Goal: Task Accomplishment & Management: Manage account settings

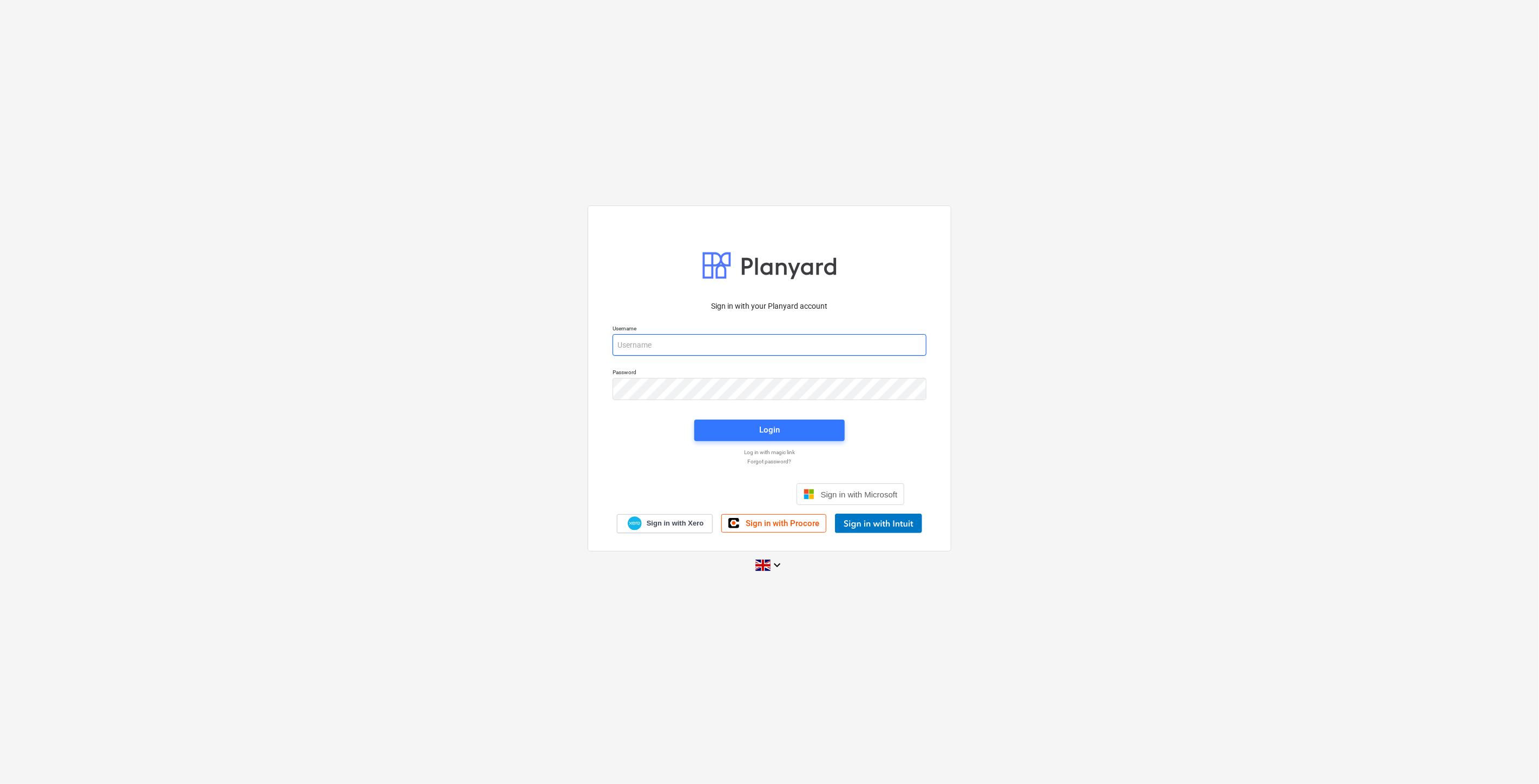
click at [657, 336] on input "email" at bounding box center [769, 345] width 314 height 21
type input "[EMAIL_ADDRESS][PERSON_NAME][DOMAIN_NAME]"
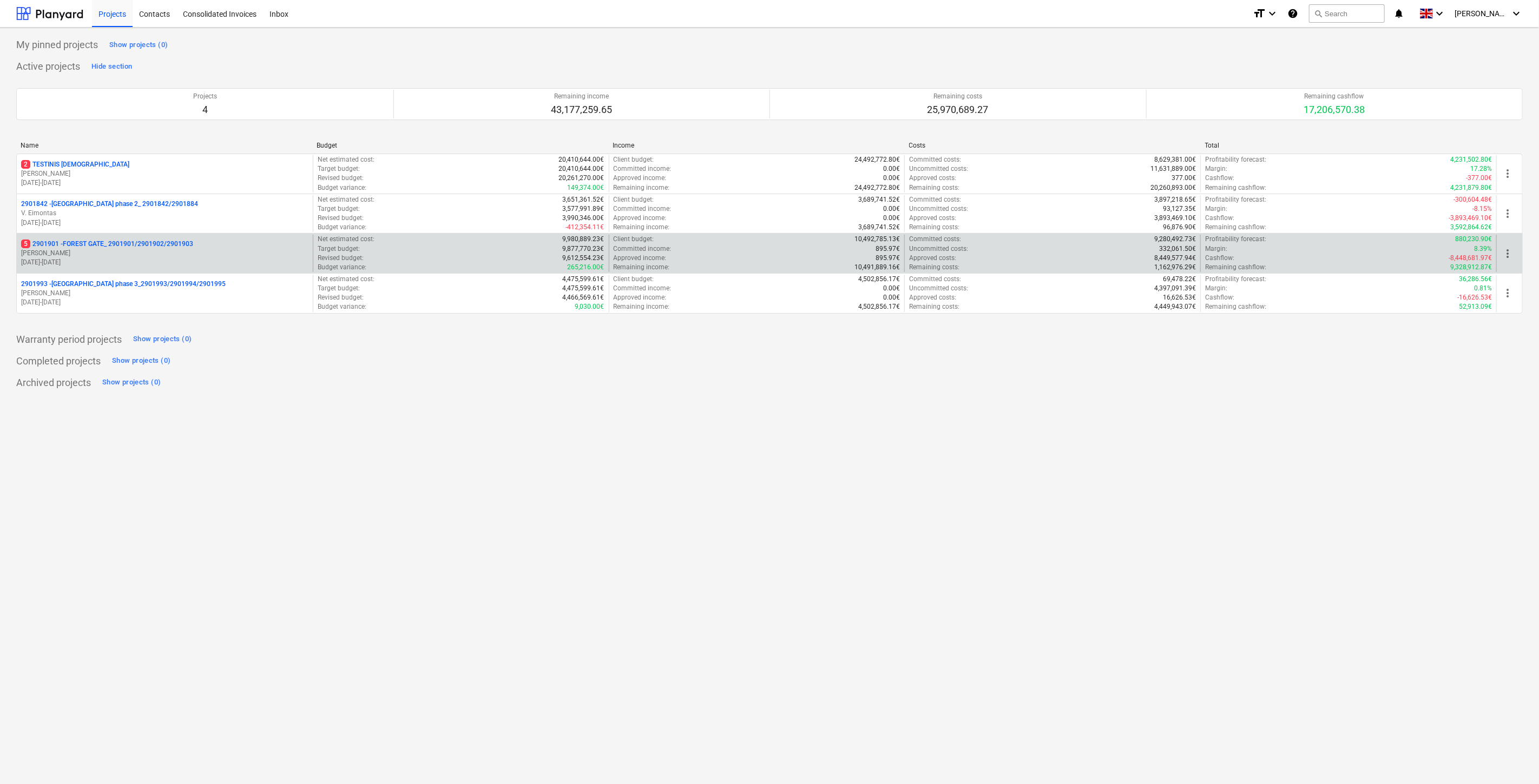
click at [199, 255] on p "[PERSON_NAME]" at bounding box center [164, 253] width 287 height 9
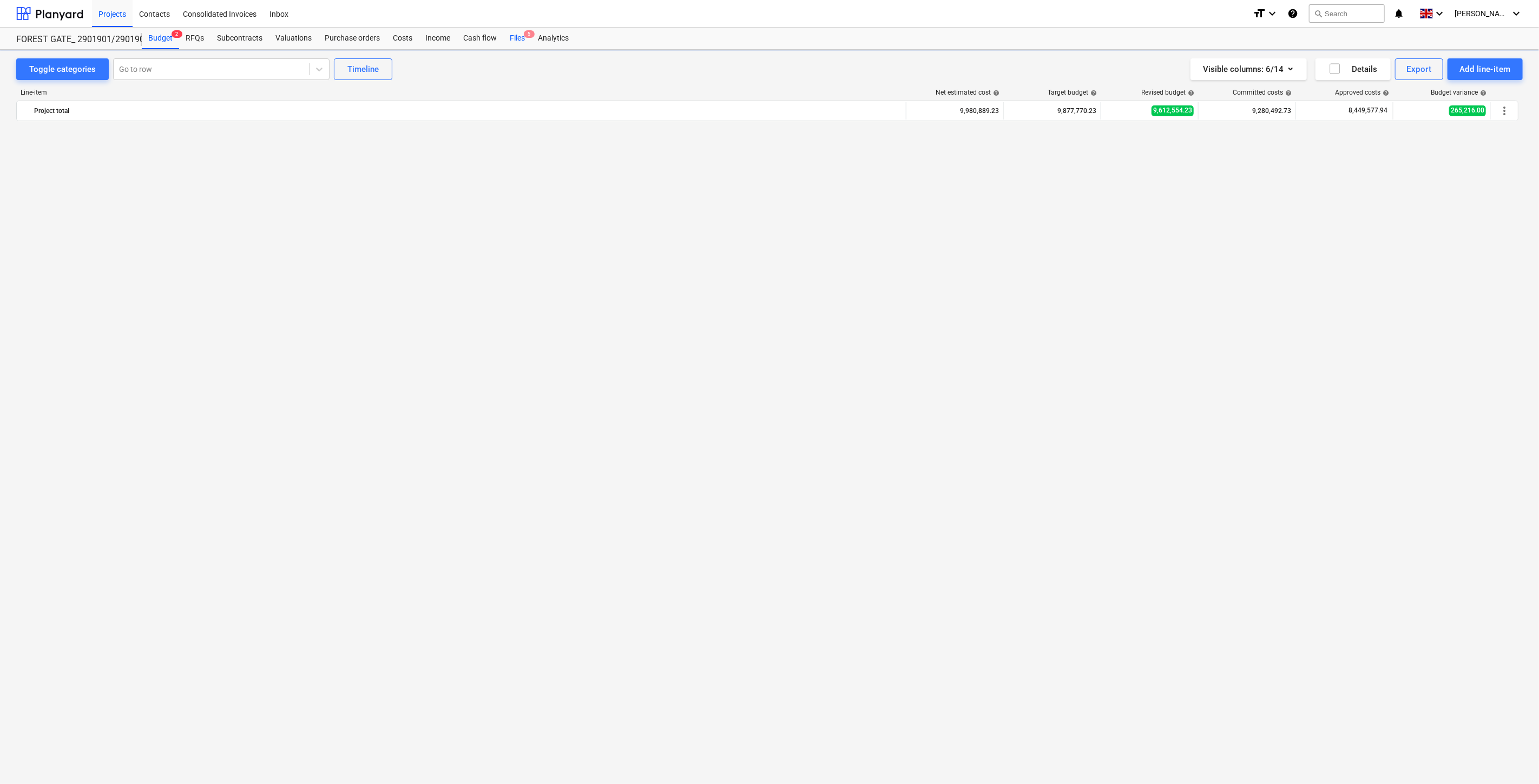
scroll to position [4176, 0]
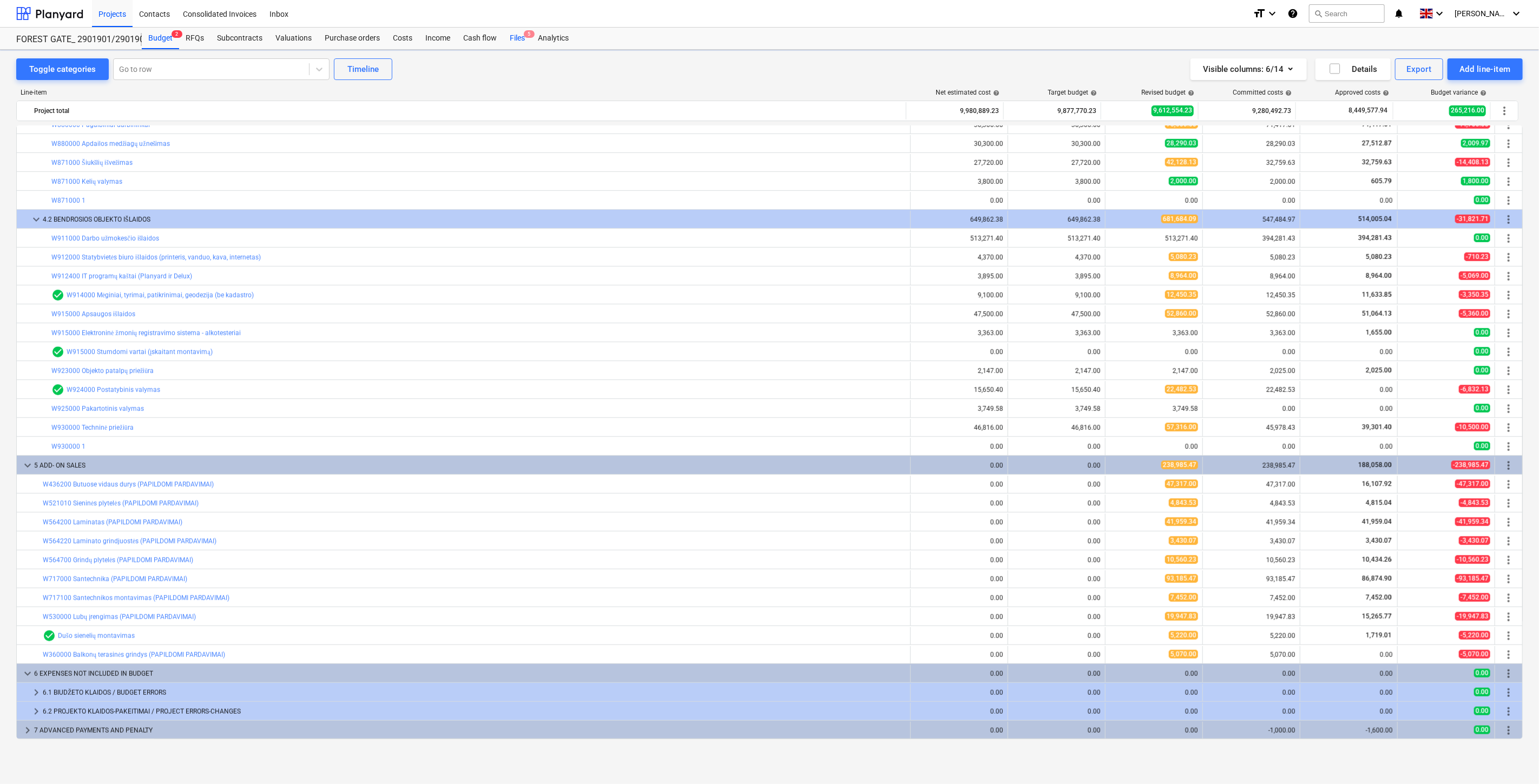
click at [509, 39] on div "Files 5" at bounding box center [517, 38] width 28 height 21
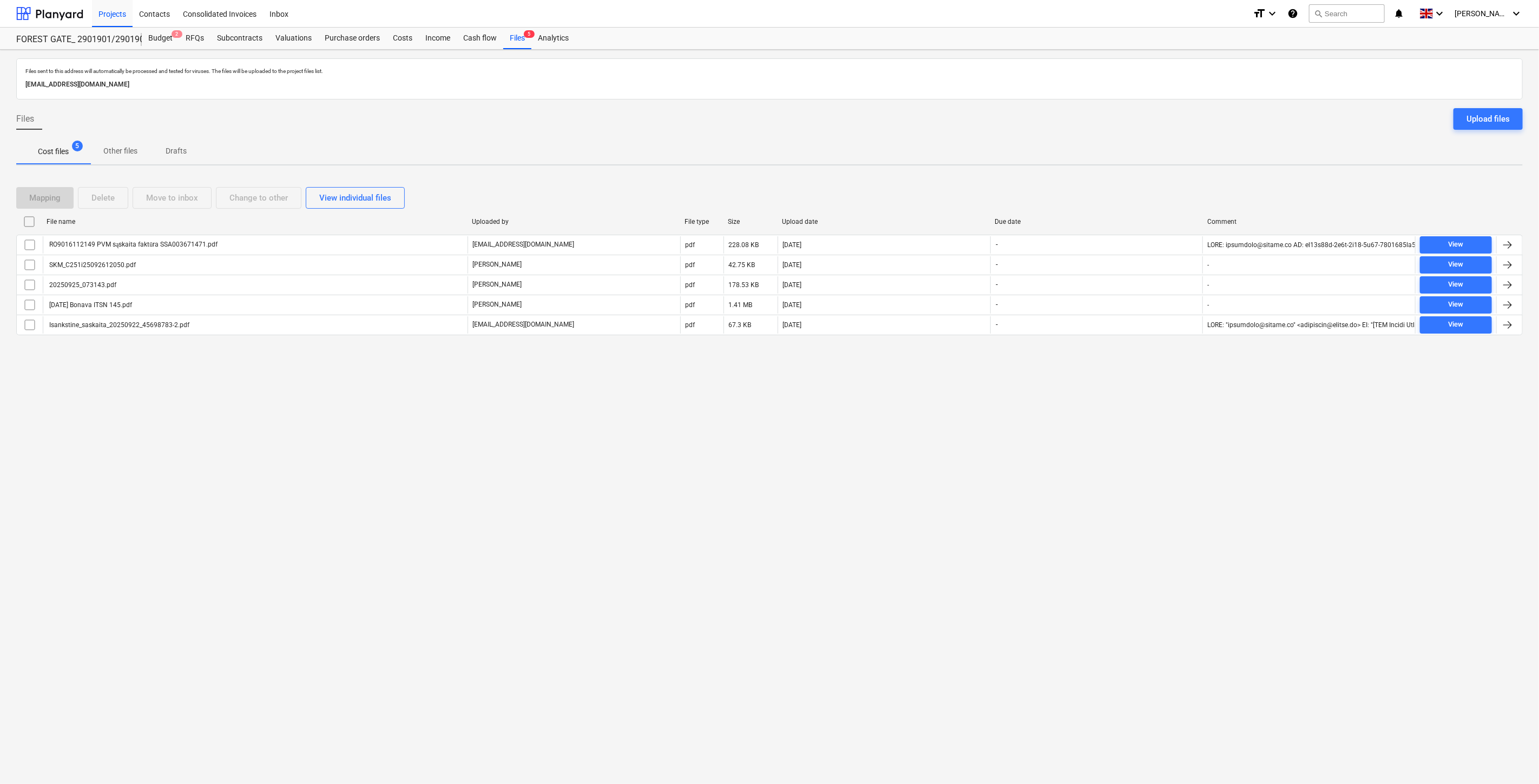
click at [978, 463] on div "Files sent to this address will automatically be processed and tested for virus…" at bounding box center [770, 417] width 1539 height 734
click at [309, 43] on div "Valuations" at bounding box center [293, 38] width 49 height 21
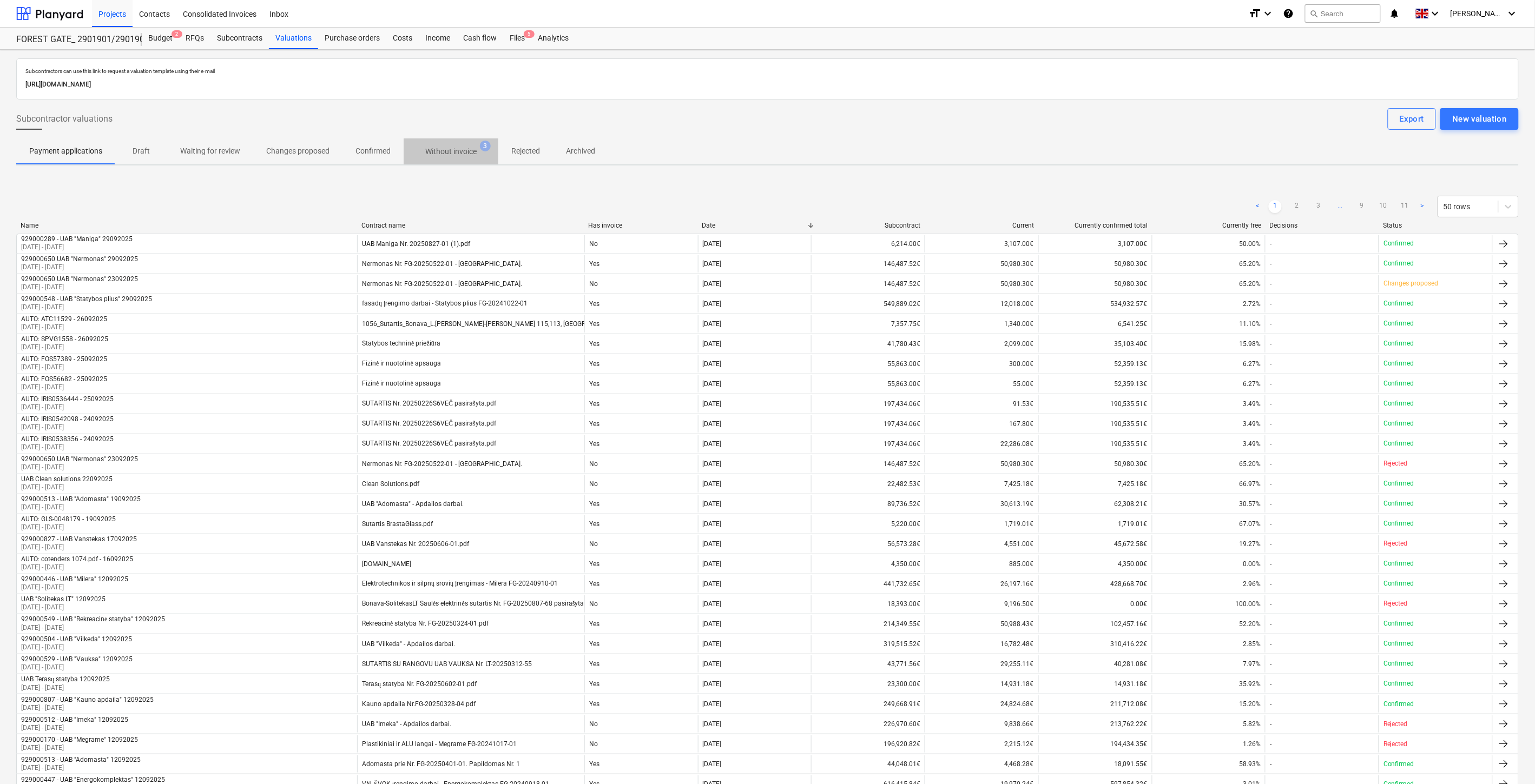
click at [466, 144] on span "Without invoice 3" at bounding box center [451, 151] width 95 height 20
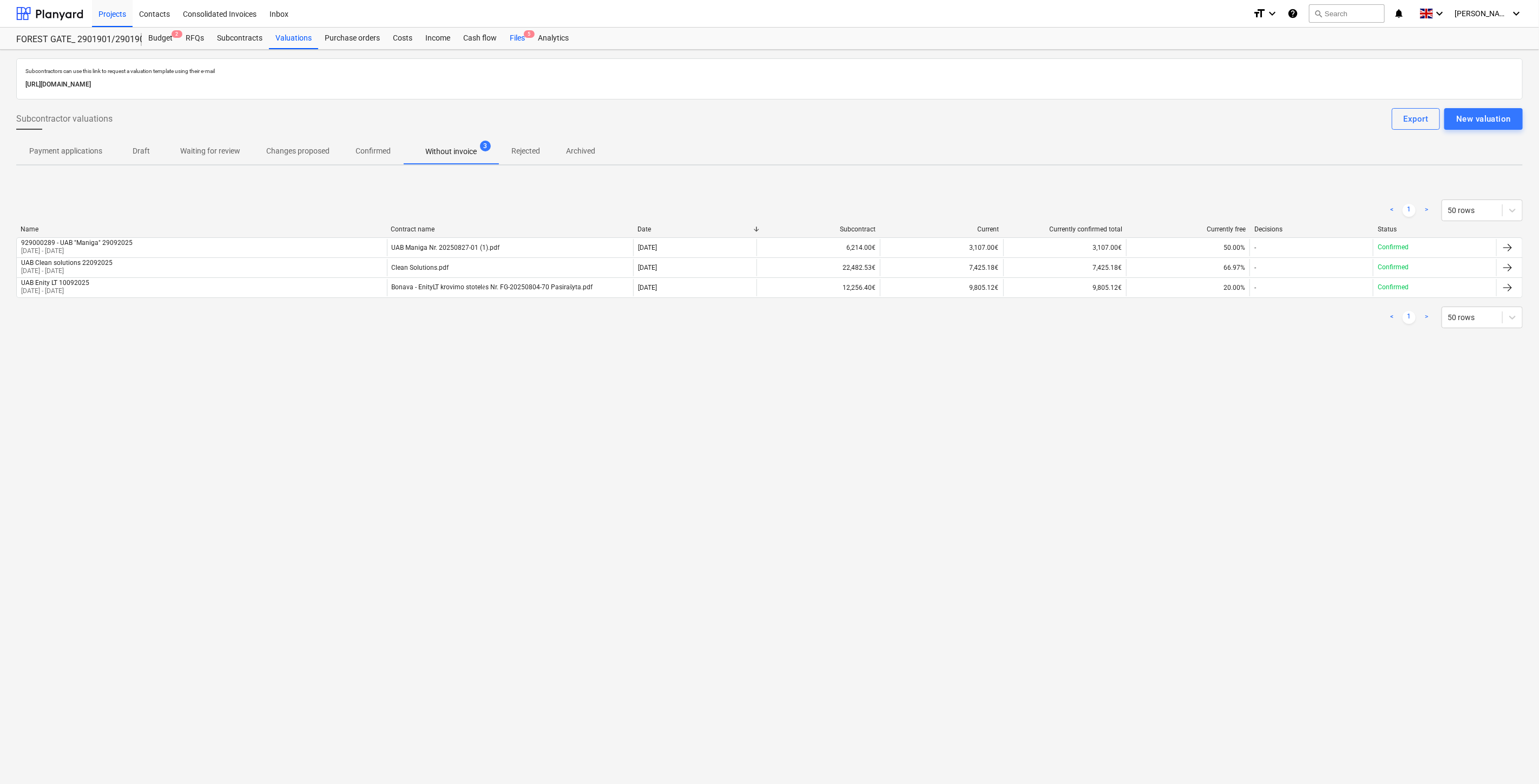
click at [507, 40] on div "Files 5" at bounding box center [517, 38] width 28 height 21
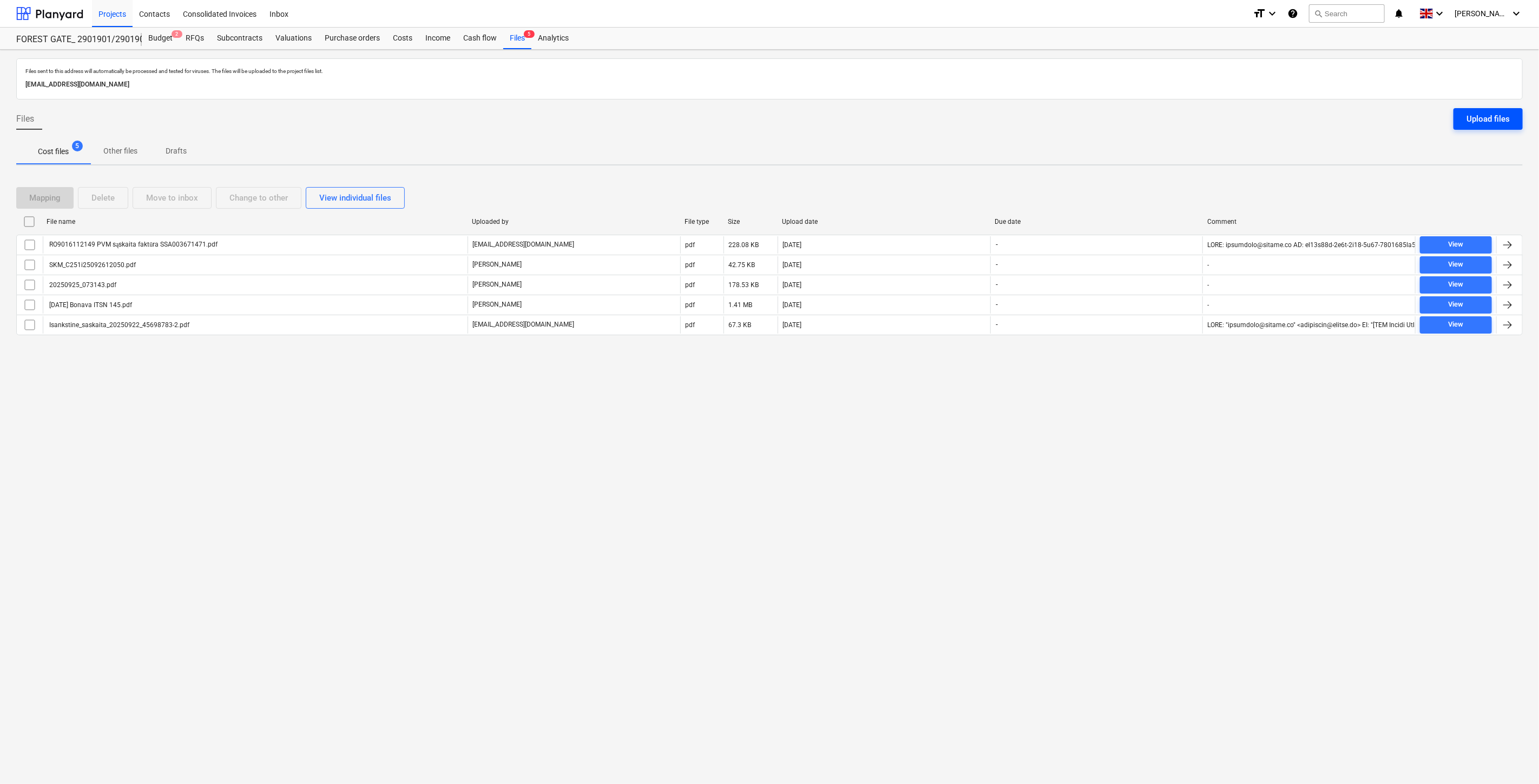
click at [1465, 117] on button "Upload files" at bounding box center [1488, 119] width 69 height 21
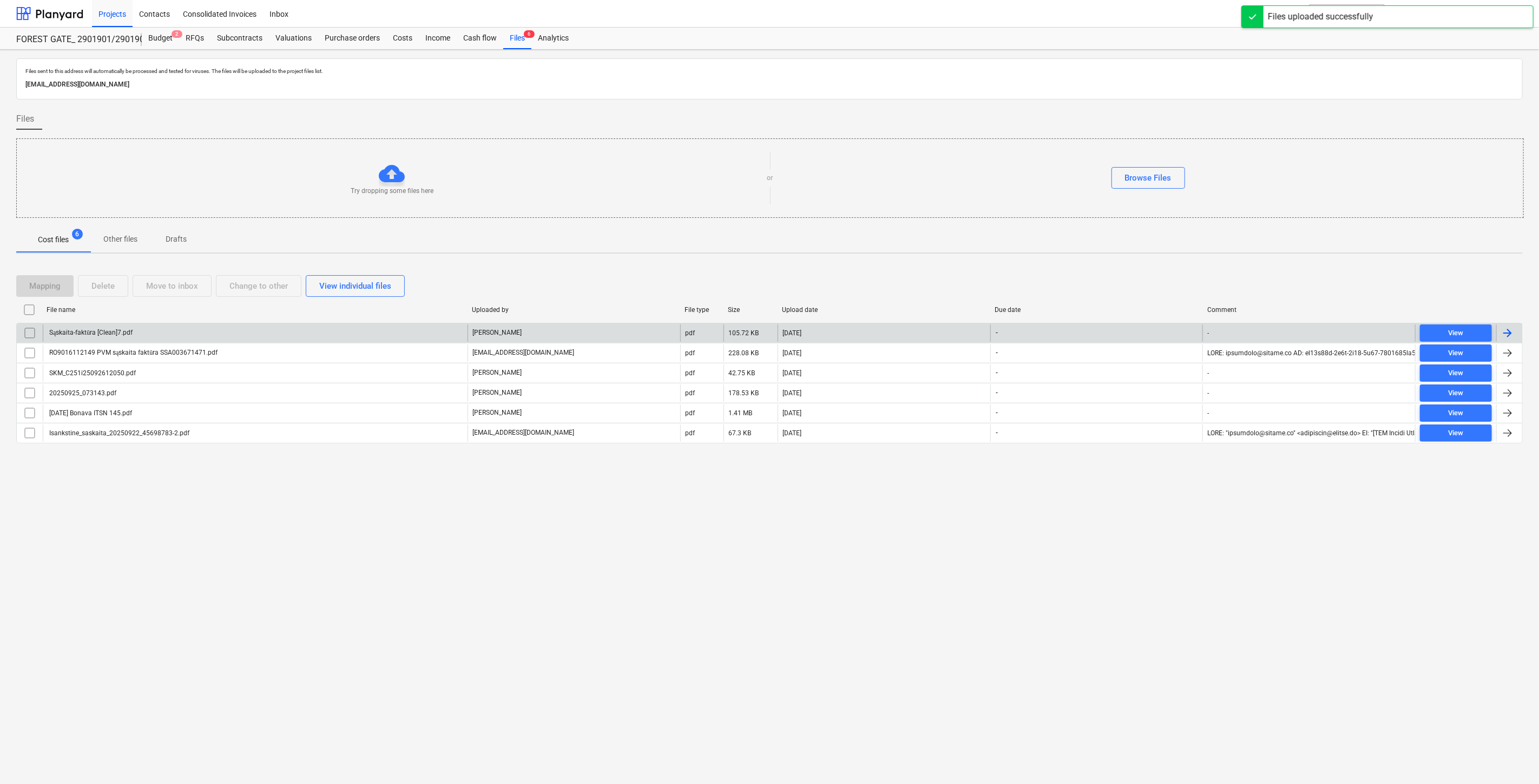
click at [385, 338] on div "Sąskaita-faktūra [Clean]7.pdf" at bounding box center [255, 333] width 425 height 17
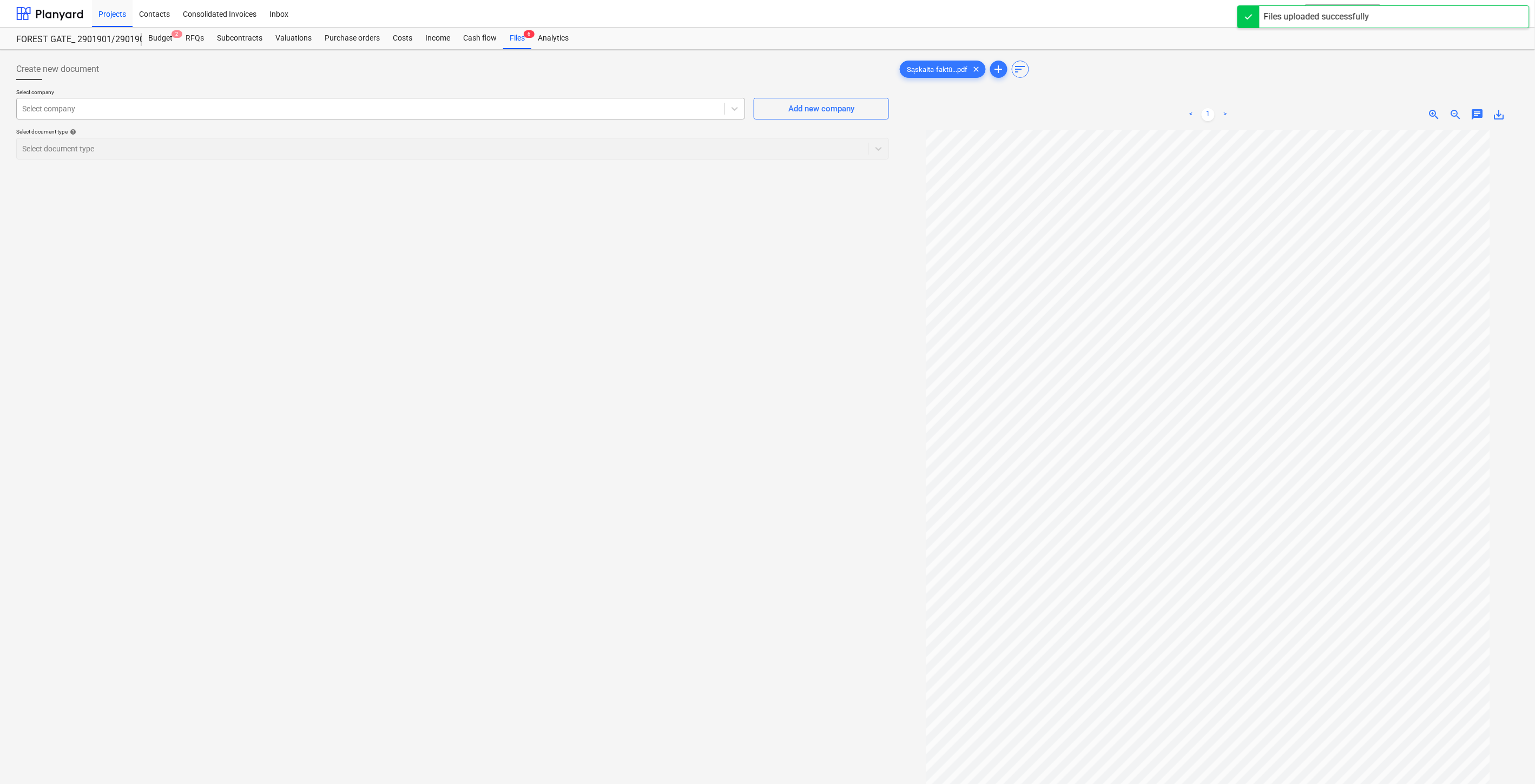
click at [578, 102] on div "Select company" at bounding box center [370, 108] width 708 height 15
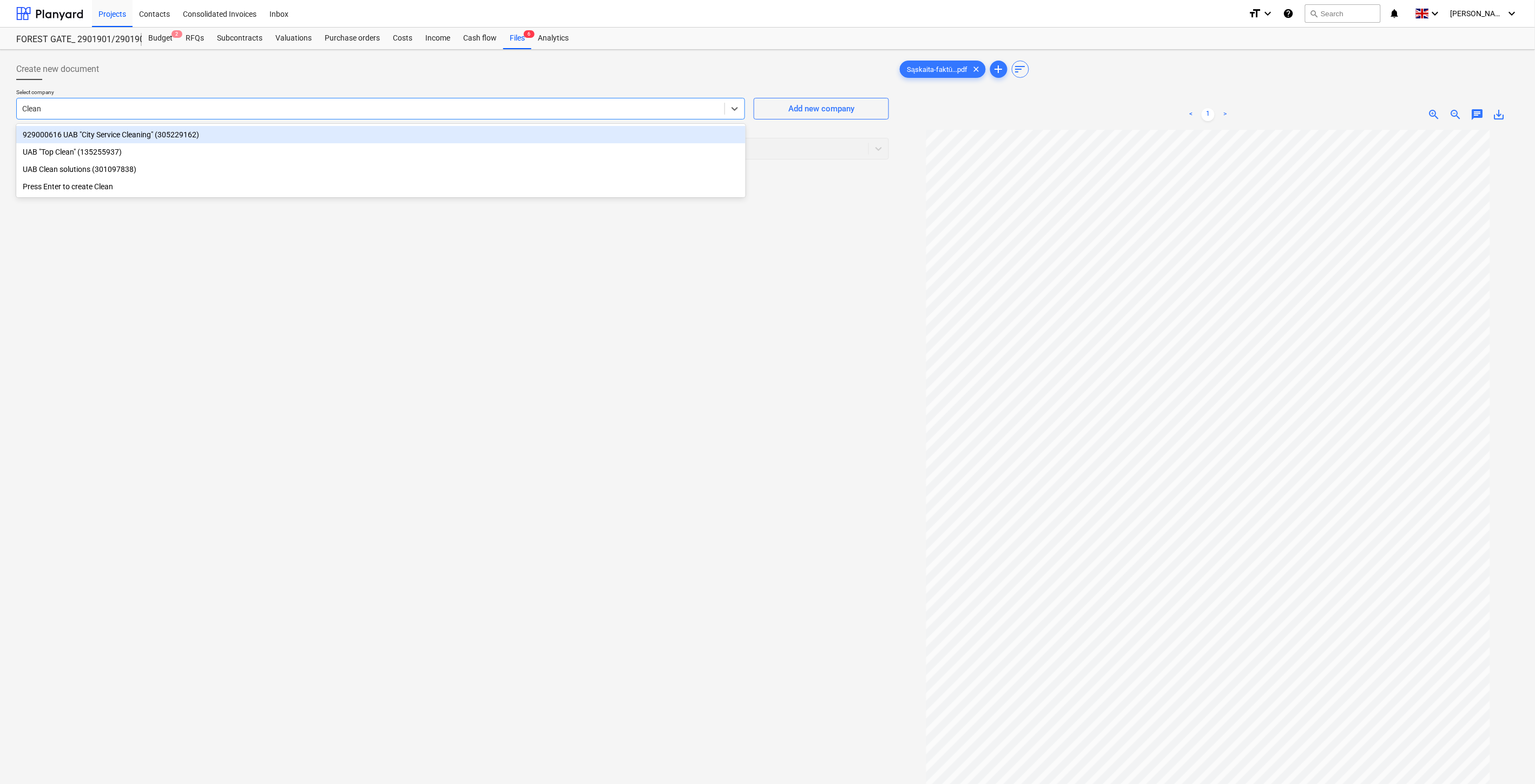
type input "Clean s"
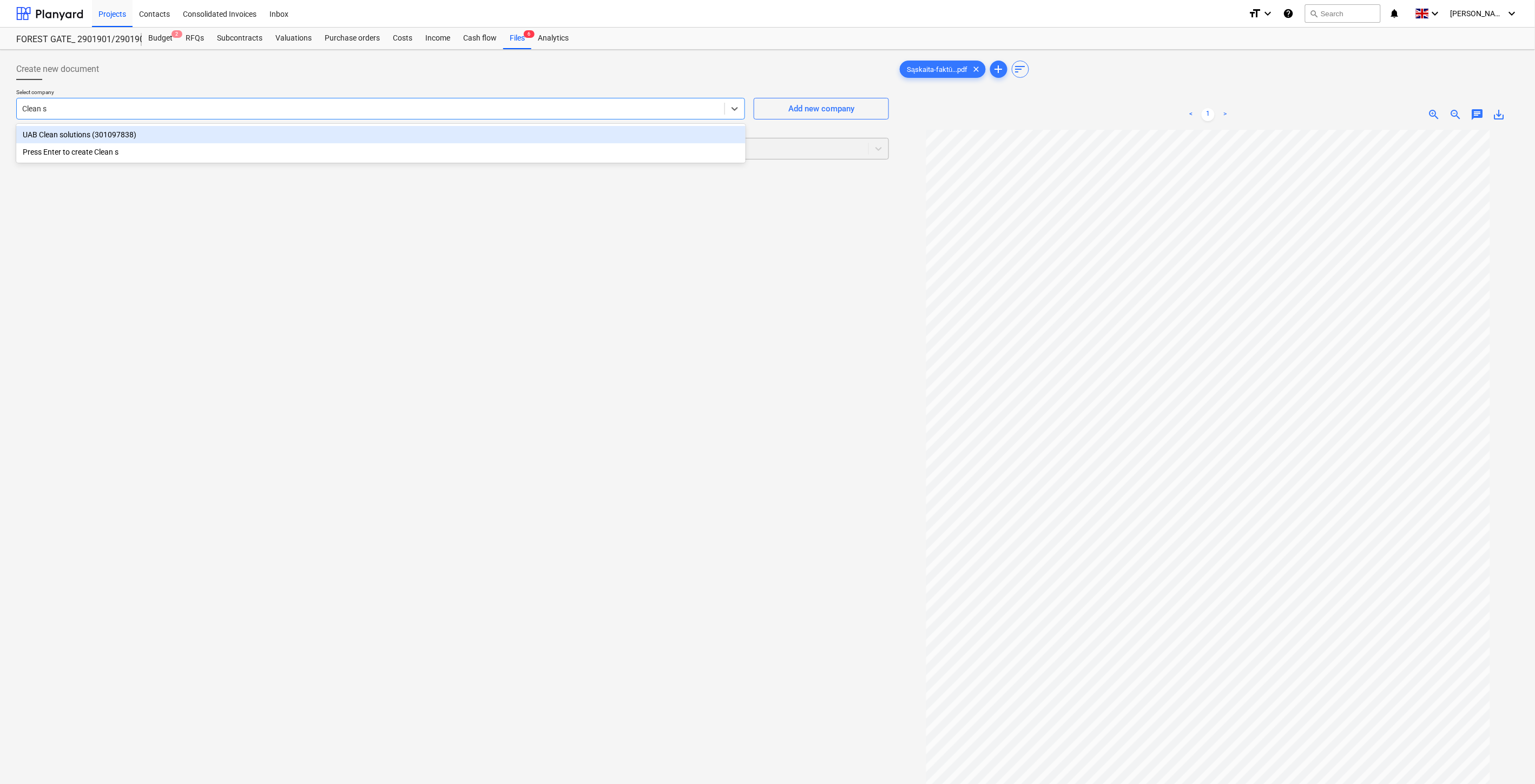
click at [460, 141] on div "UAB Clean solutions (301097838)" at bounding box center [380, 134] width 729 height 17
click at [430, 152] on div at bounding box center [443, 149] width 841 height 11
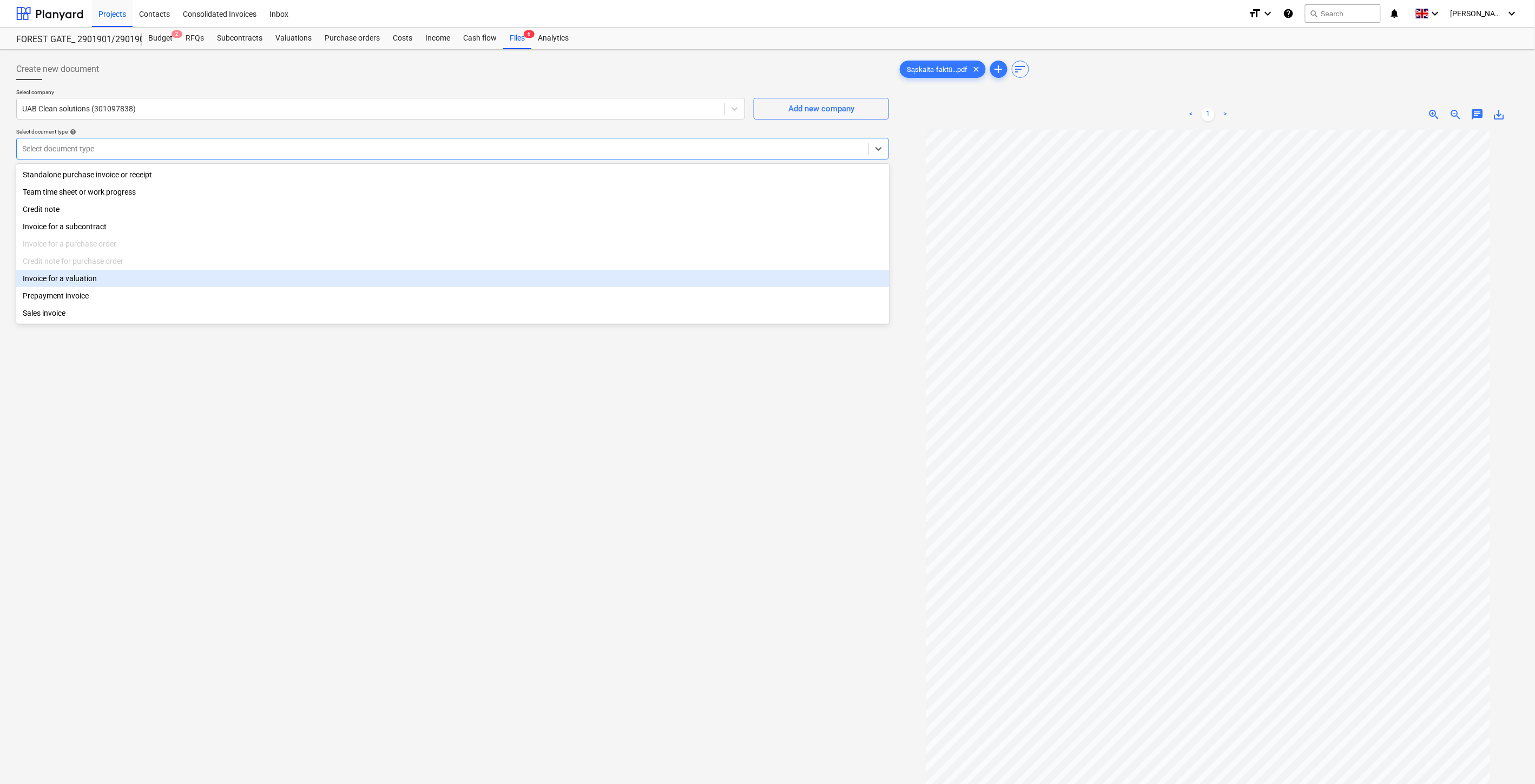
click at [144, 280] on div "Invoice for a valuation" at bounding box center [453, 278] width 873 height 17
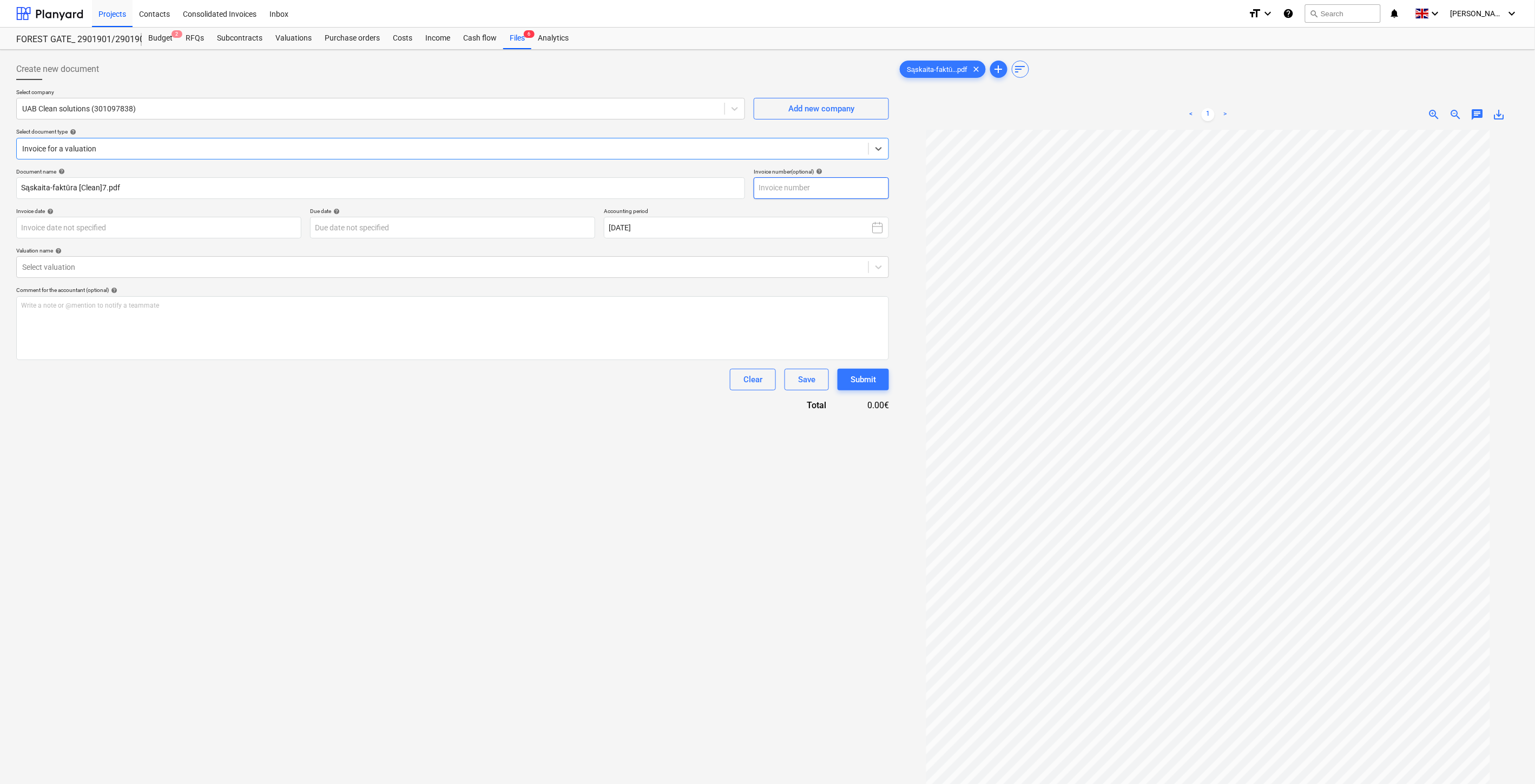
click at [818, 182] on input "text" at bounding box center [821, 188] width 135 height 21
type input "CSV78416"
click at [258, 230] on body "Projects Contacts Consolidated Invoices Inbox format_size keyboard_arrow_down h…" at bounding box center [768, 392] width 1535 height 784
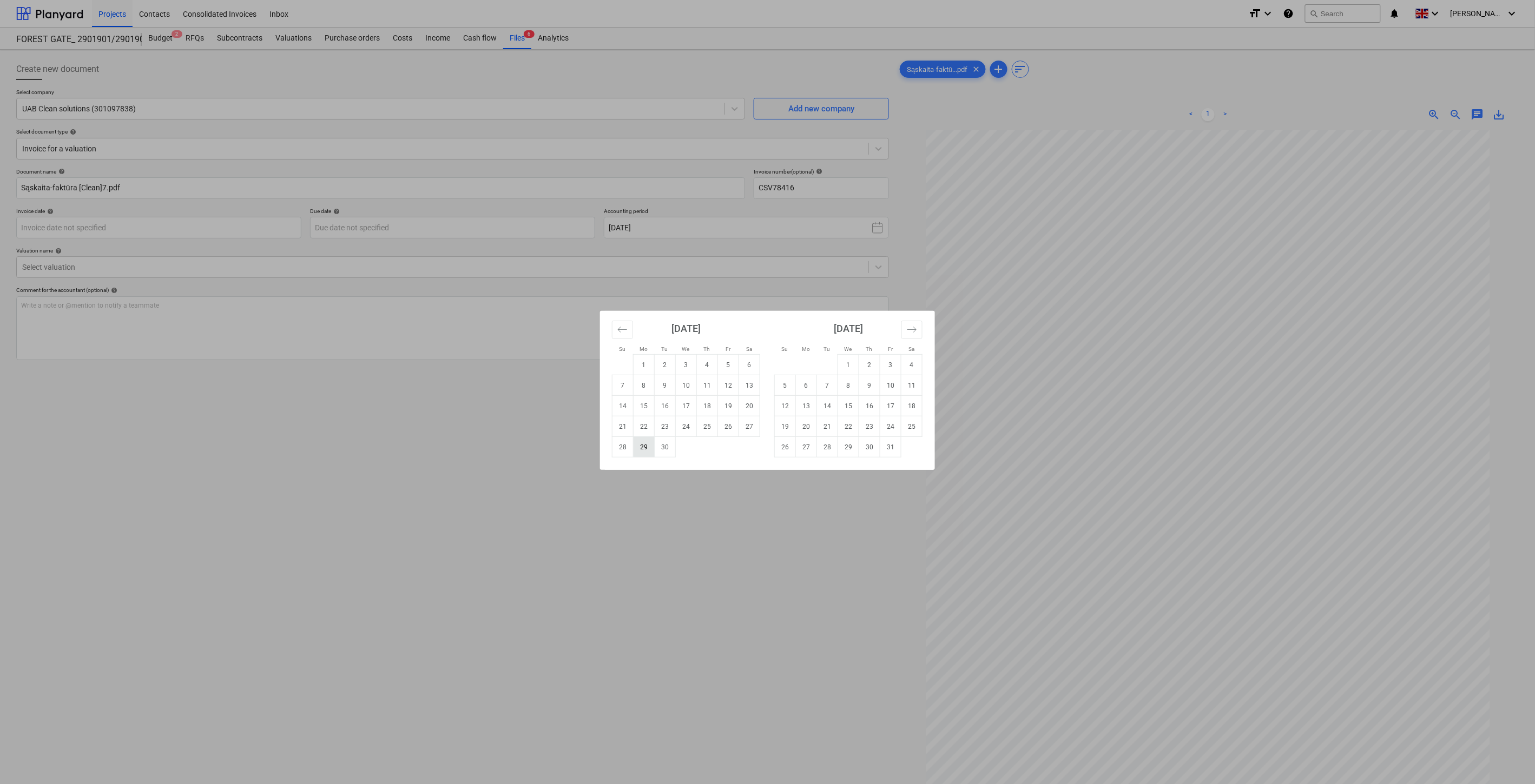
click at [641, 448] on td "29" at bounding box center [644, 447] width 21 height 20
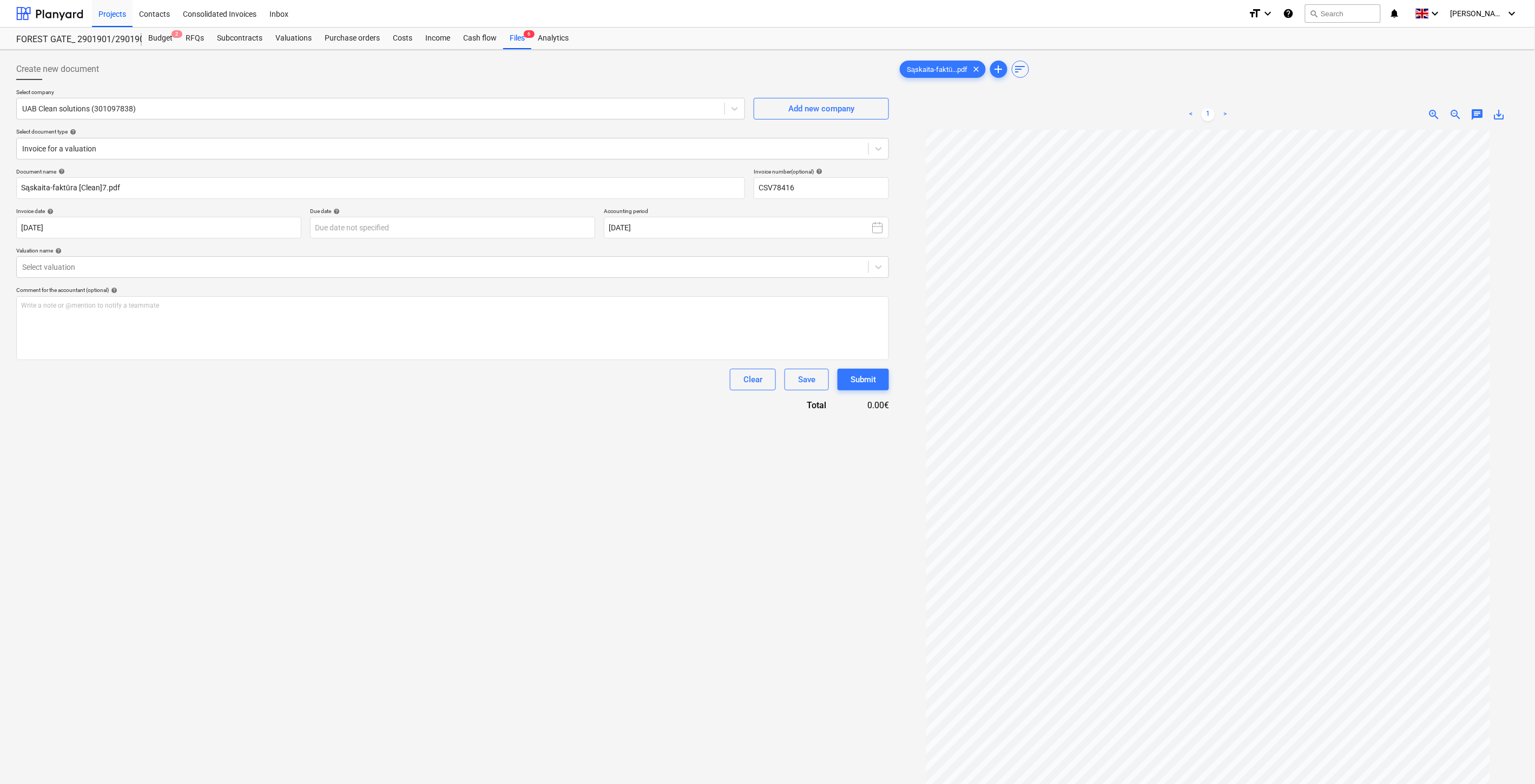
type input "[DATE]"
click at [559, 224] on body "Projects Contacts Consolidated Invoices Inbox format_size keyboard_arrow_down h…" at bounding box center [768, 392] width 1535 height 784
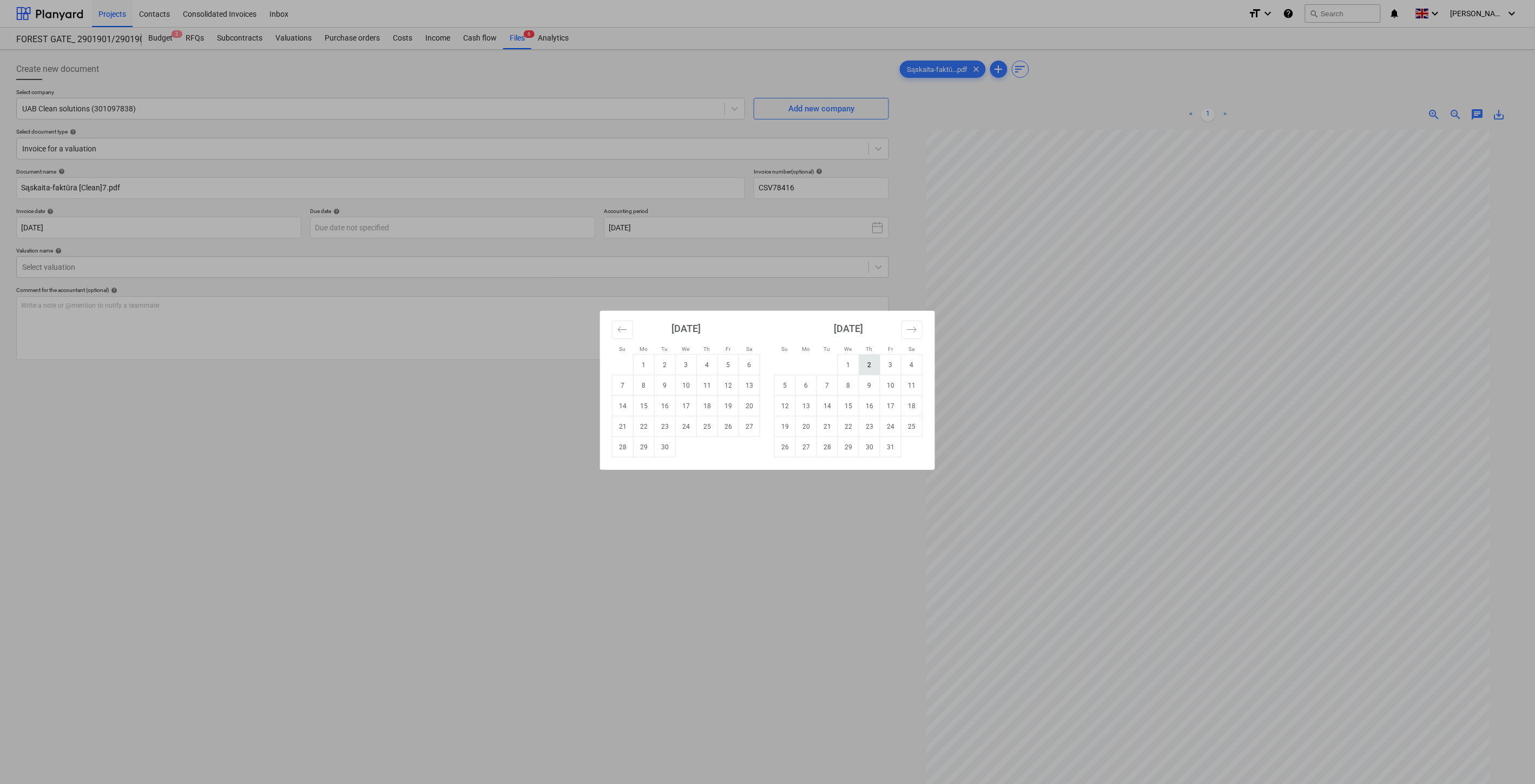
click at [872, 369] on td "2" at bounding box center [869, 365] width 21 height 20
type input "[DATE]"
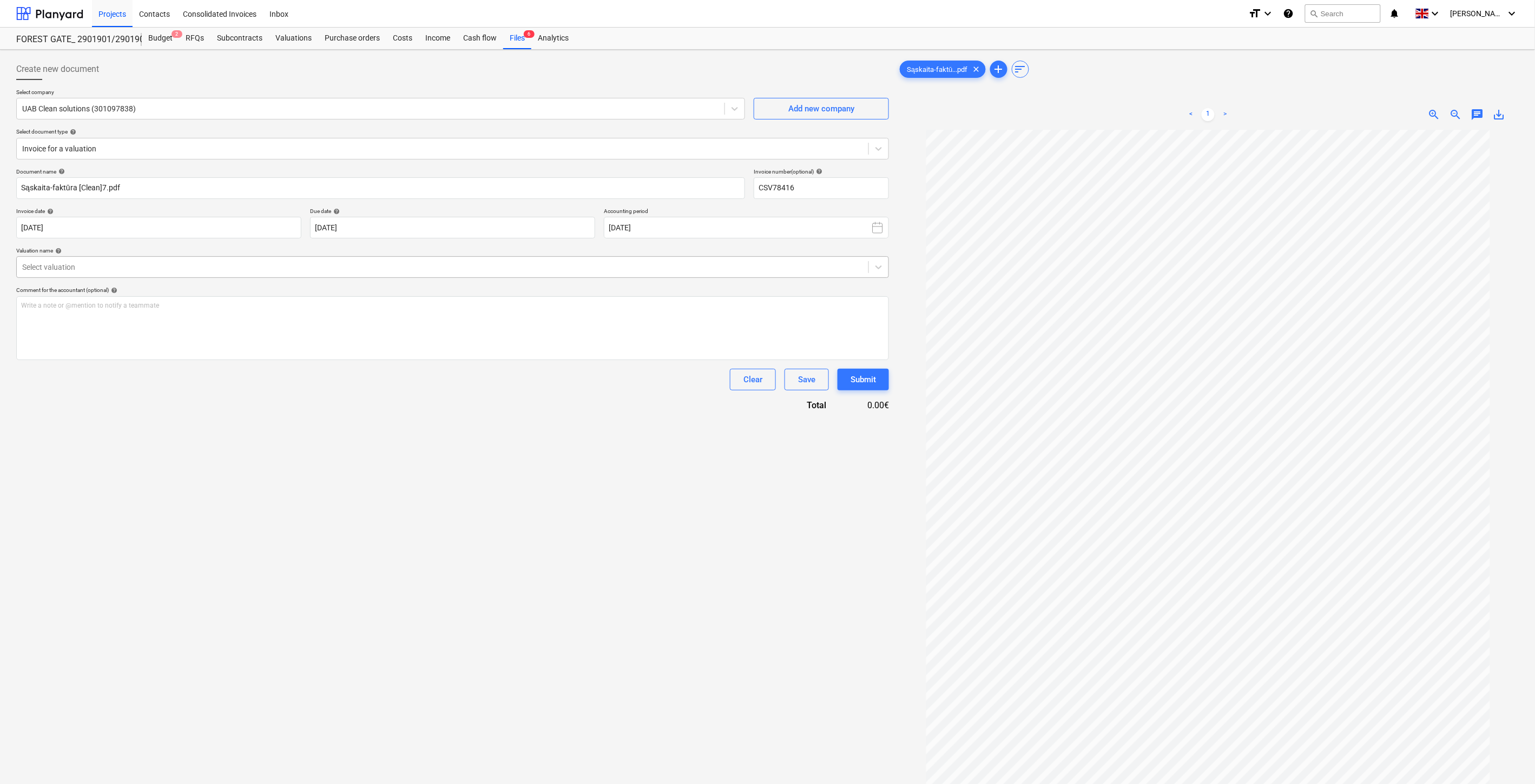
click at [468, 268] on div at bounding box center [443, 267] width 841 height 11
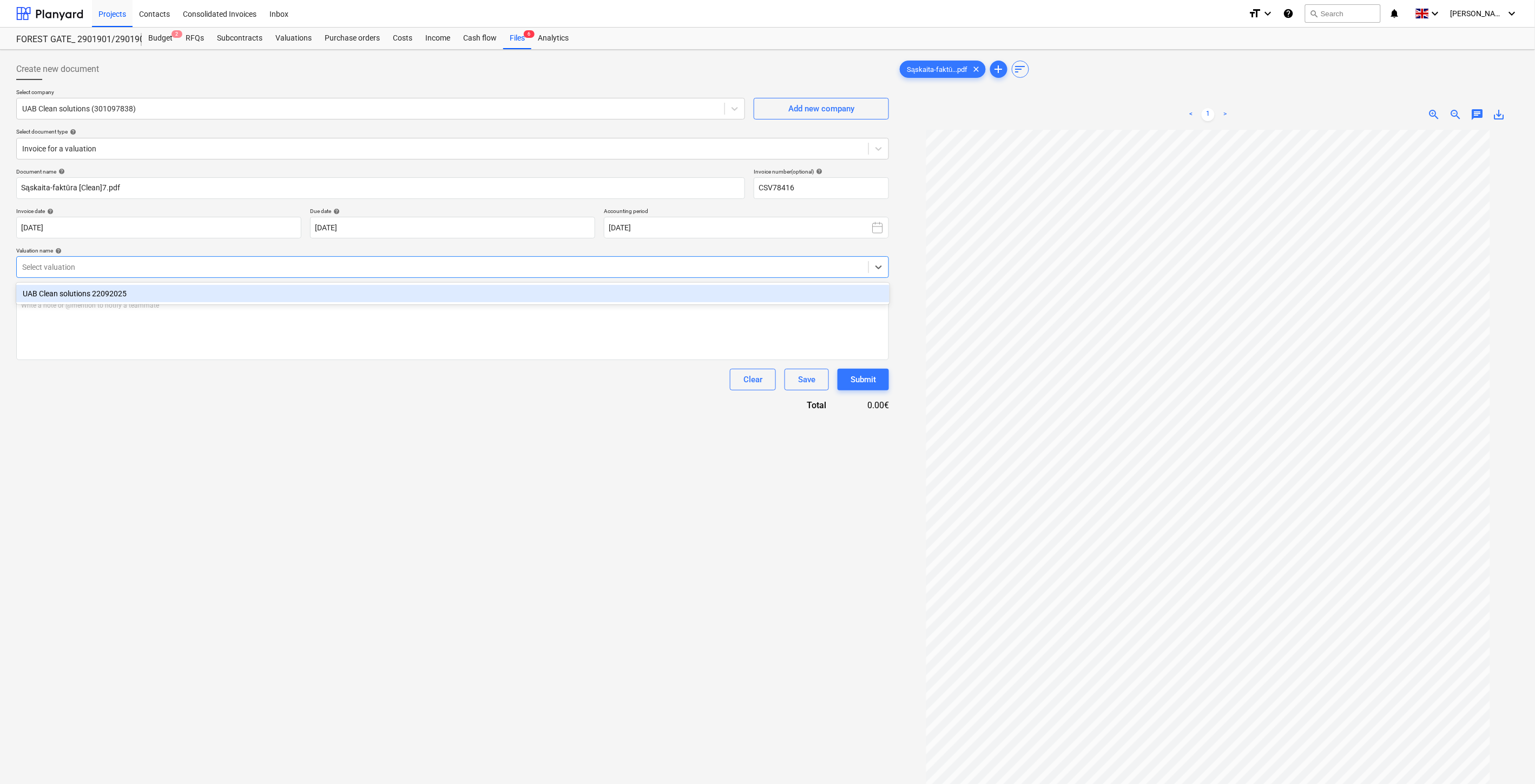
click at [466, 290] on div "UAB Clean solutions 22092025" at bounding box center [453, 293] width 873 height 17
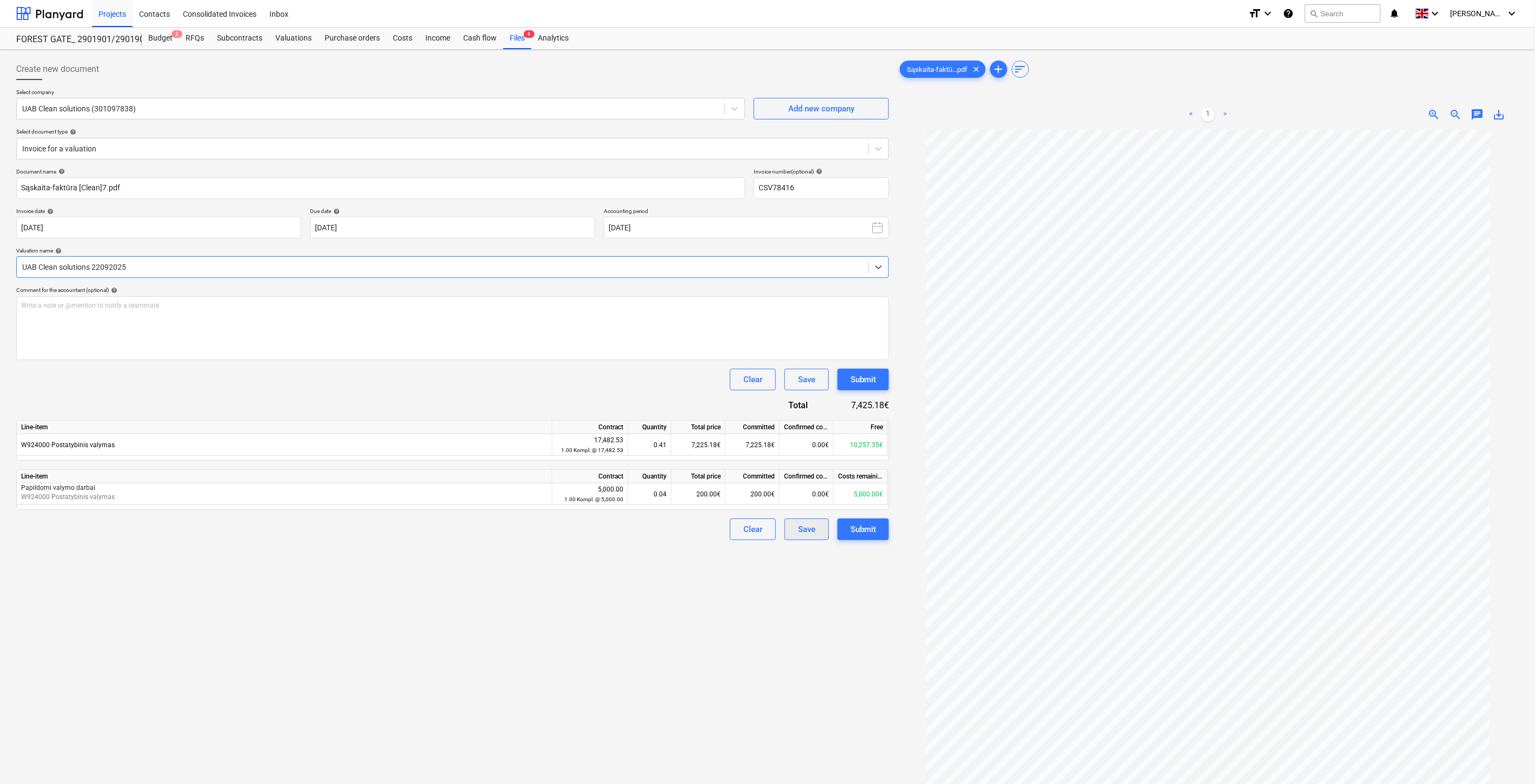
click at [808, 529] on div "Save" at bounding box center [806, 530] width 17 height 14
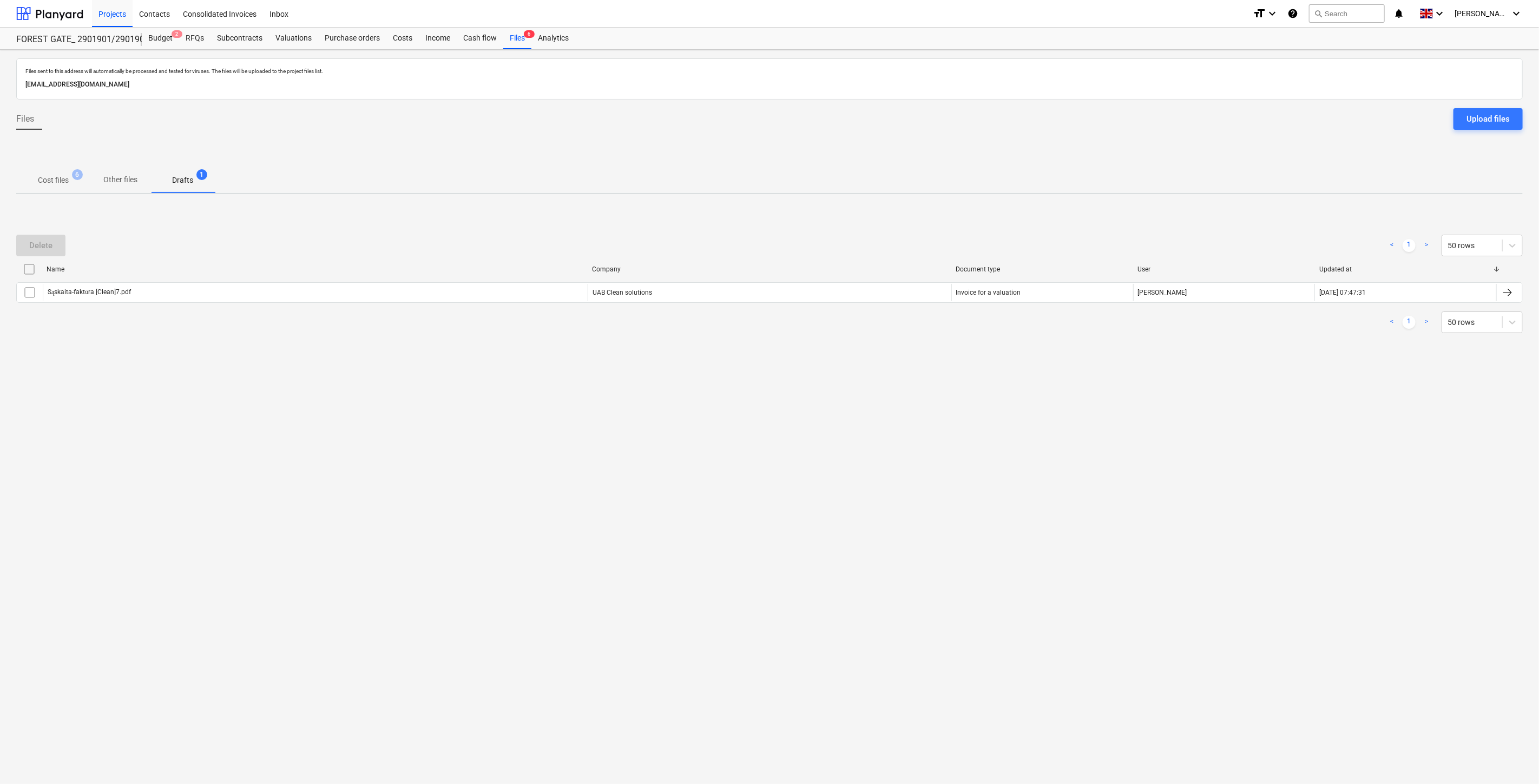
click at [65, 171] on span "Cost files 6" at bounding box center [53, 180] width 74 height 20
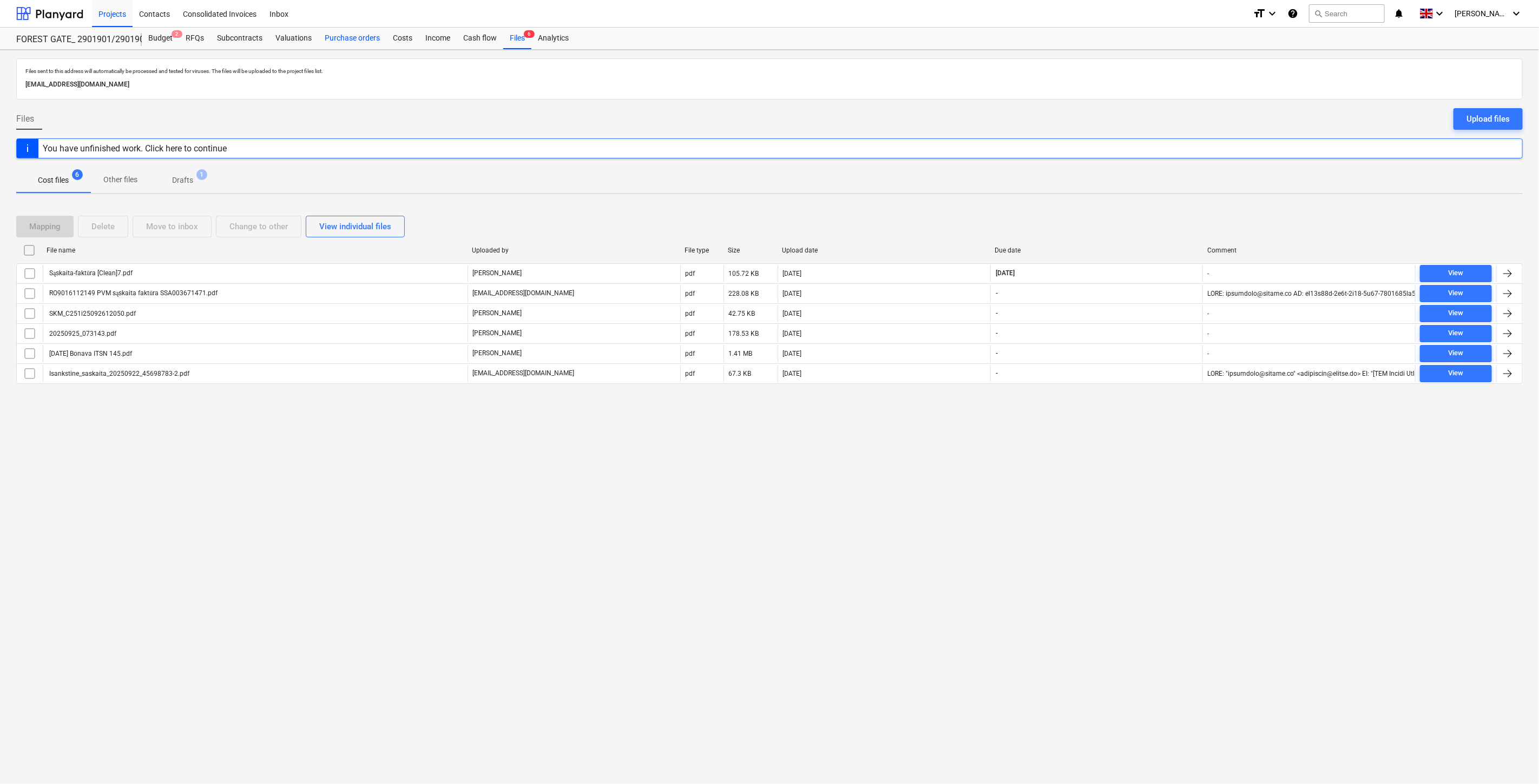
click at [348, 42] on div "Purchase orders" at bounding box center [352, 38] width 68 height 21
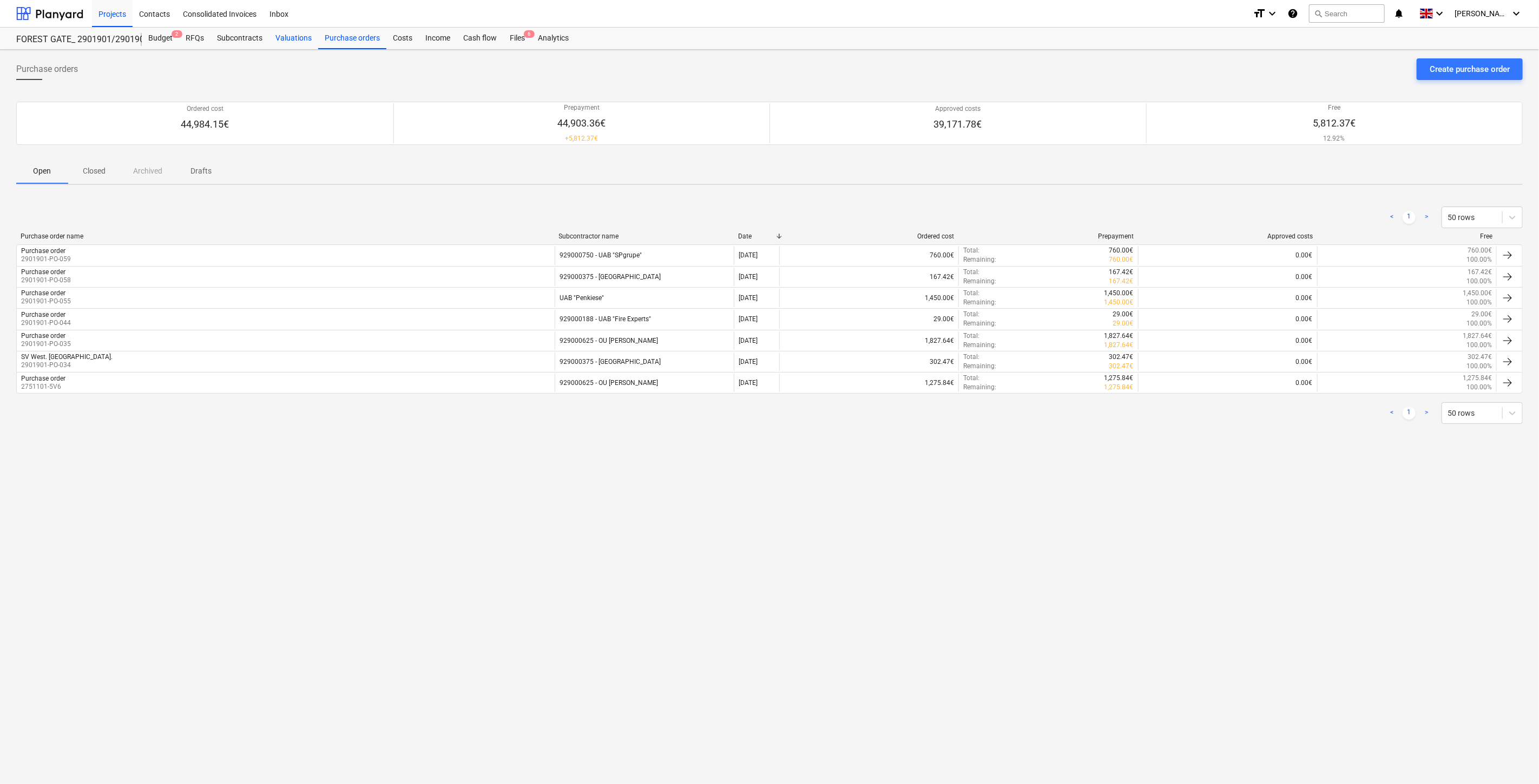
click at [283, 41] on div "Valuations" at bounding box center [293, 38] width 49 height 21
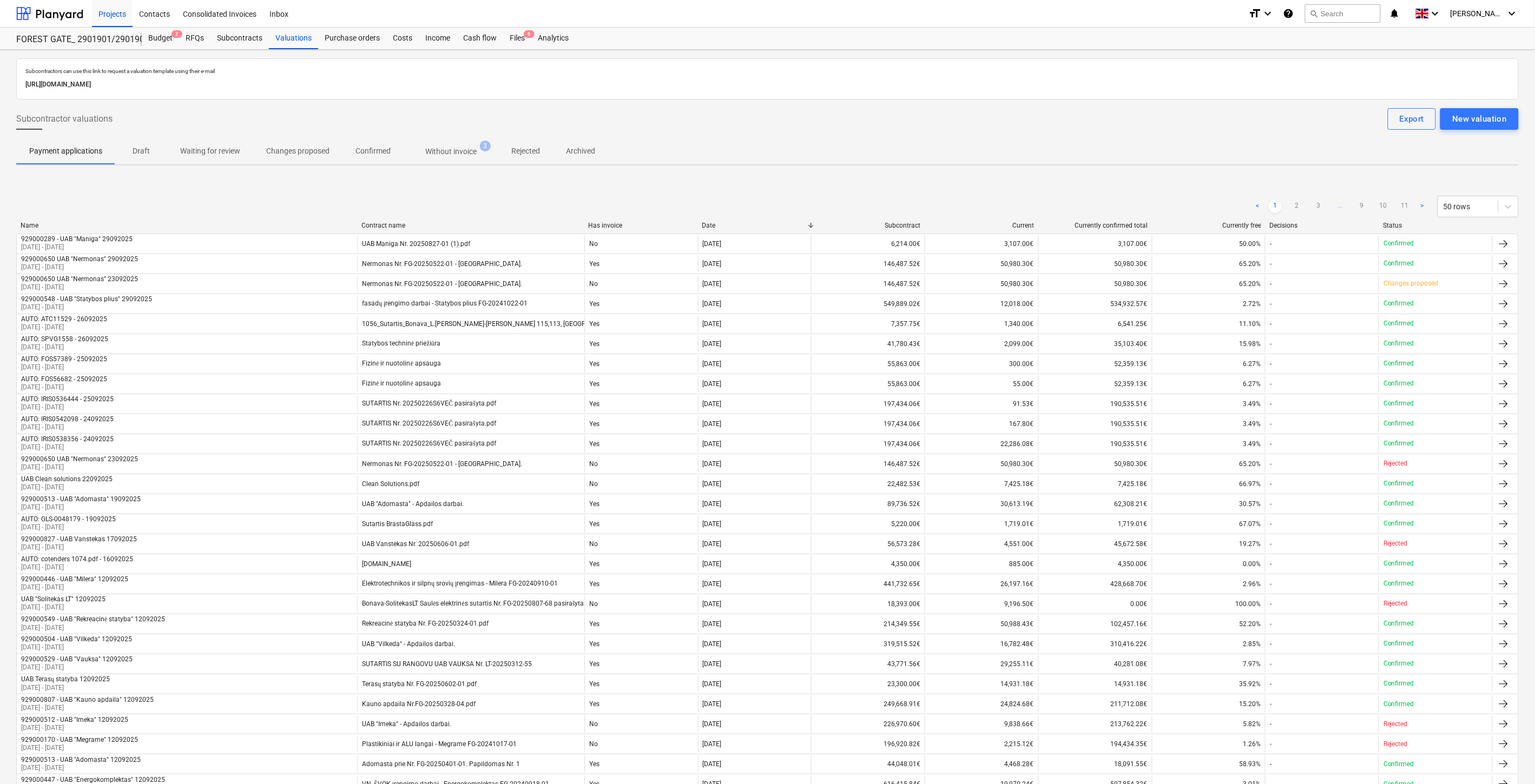
click at [443, 152] on p "Without invoice" at bounding box center [451, 152] width 51 height 11
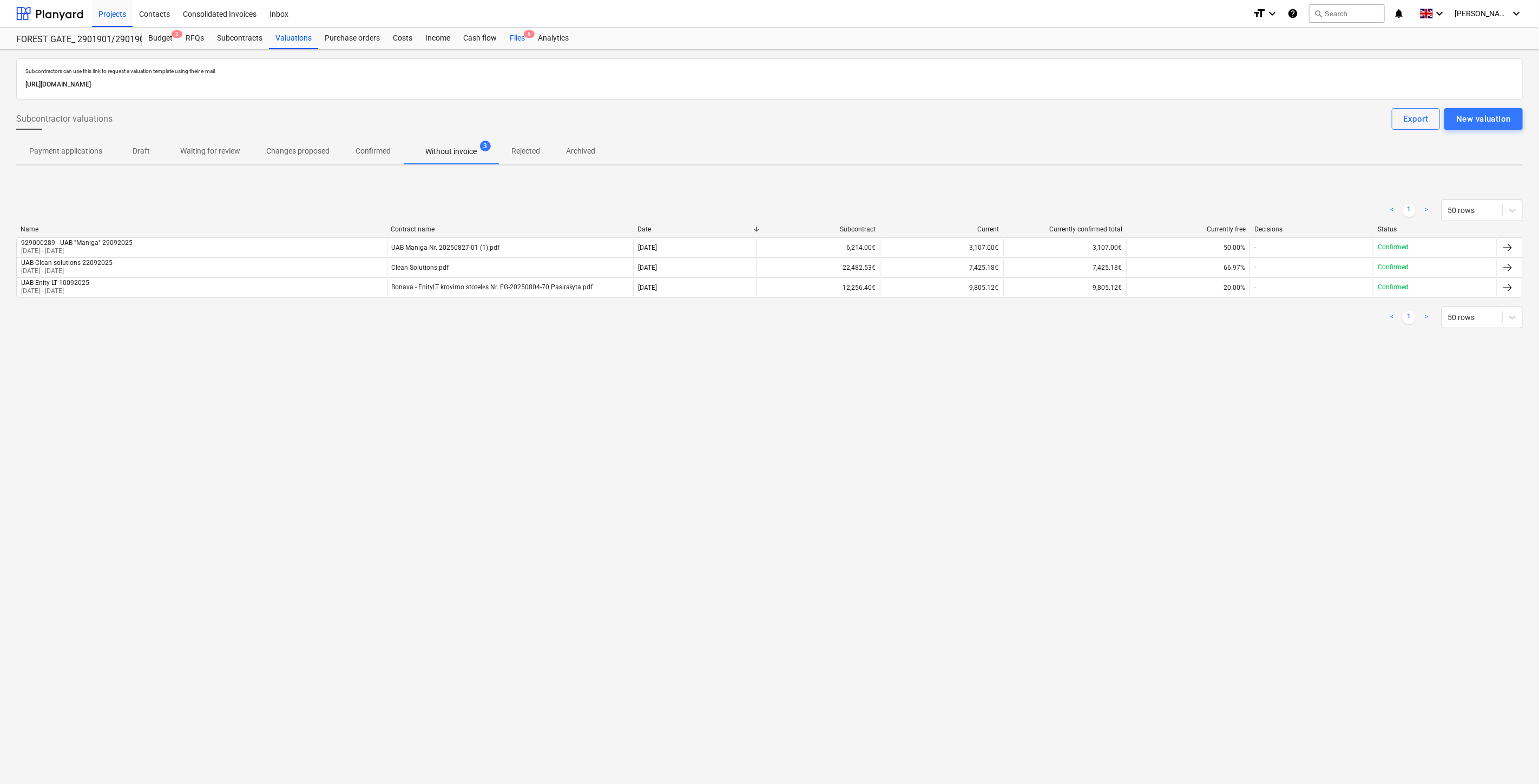
click at [517, 34] on div "Files 6" at bounding box center [517, 38] width 28 height 21
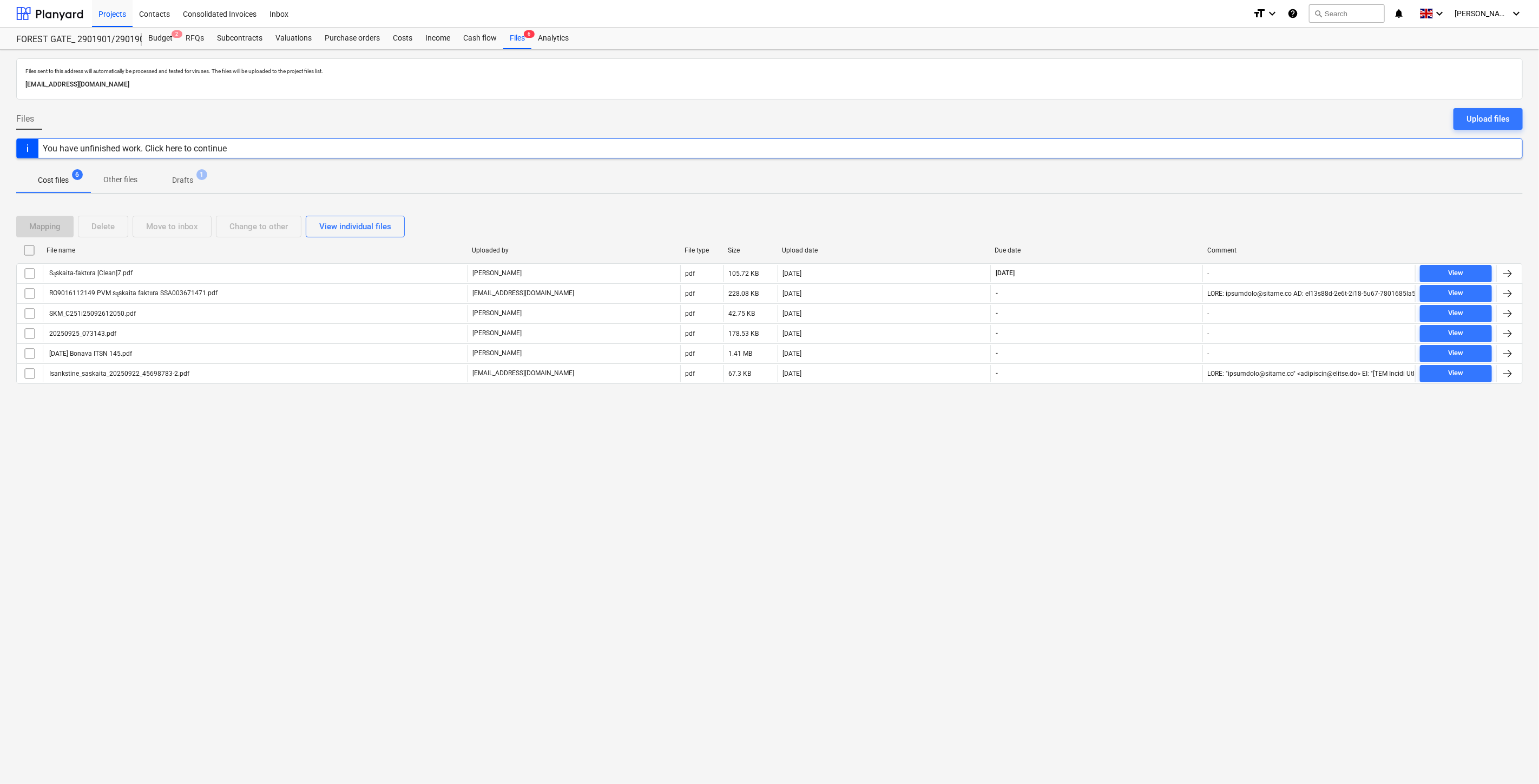
click at [1023, 450] on div "Files sent to this address will automatically be processed and tested for virus…" at bounding box center [770, 417] width 1539 height 734
click at [1106, 217] on div "Mapping Delete Move to inbox Change to other View individual files" at bounding box center [770, 226] width 1507 height 21
click at [1133, 205] on div "Mapping Delete Move to inbox Change to other View individual files File name Up…" at bounding box center [770, 305] width 1507 height 203
drag, startPoint x: 1135, startPoint y: 204, endPoint x: 1149, endPoint y: 199, distance: 14.9
click at [1137, 204] on div "Mapping Delete Move to inbox Change to other View individual files File name Up…" at bounding box center [770, 305] width 1507 height 203
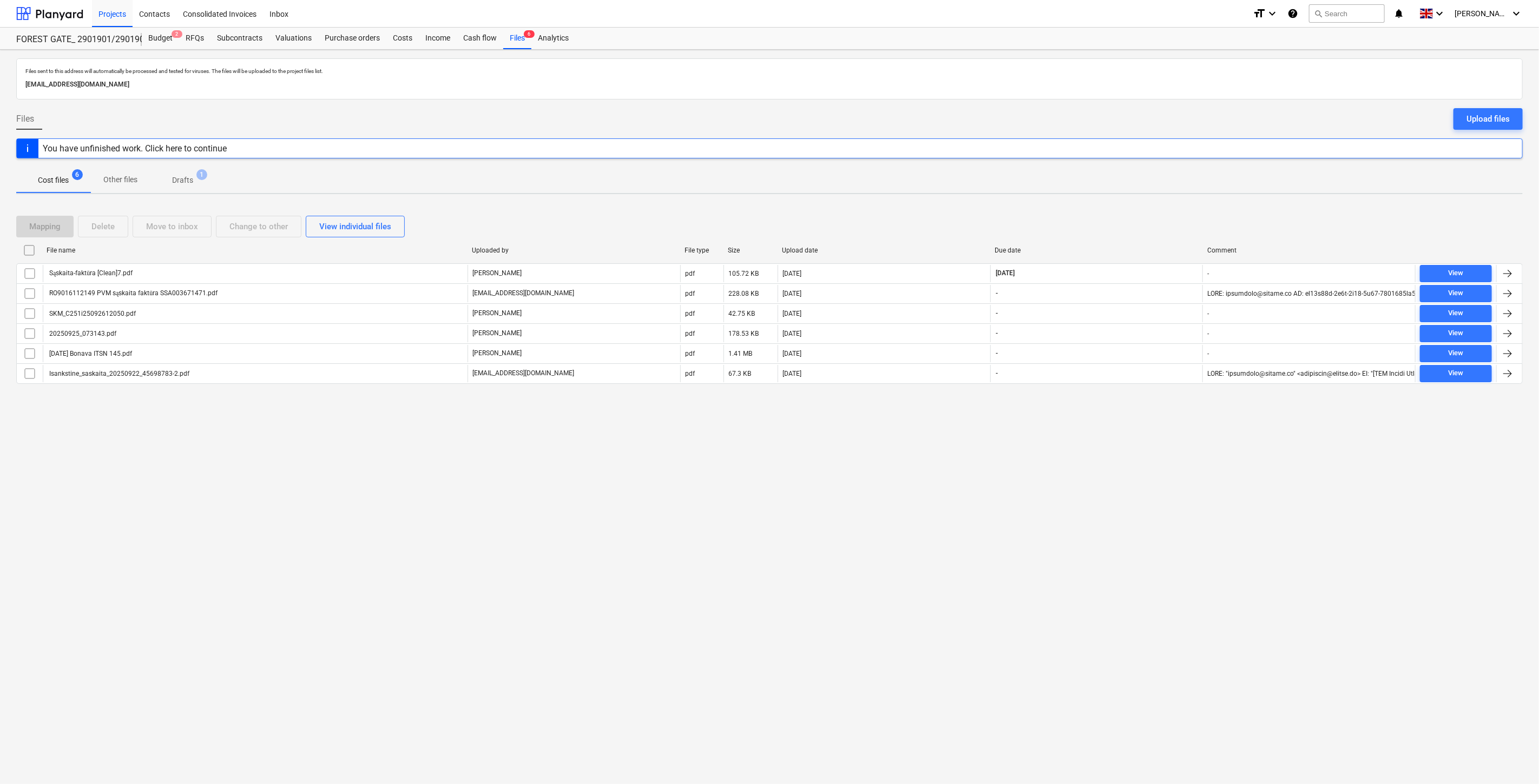
click at [1149, 199] on div "Files sent to this address will automatically be processed and tested for virus…" at bounding box center [770, 417] width 1539 height 734
click at [1132, 211] on div "Mapping Delete Move to inbox Change to other View individual files File name Up…" at bounding box center [770, 305] width 1507 height 203
drag, startPoint x: 1135, startPoint y: 209, endPoint x: 1117, endPoint y: 223, distance: 22.8
click at [1117, 223] on div "Mapping Delete Move to inbox Change to other View individual files" at bounding box center [770, 226] width 1507 height 21
click at [1139, 214] on div "Mapping Delete Move to inbox Change to other View individual files" at bounding box center [770, 226] width 1507 height 30
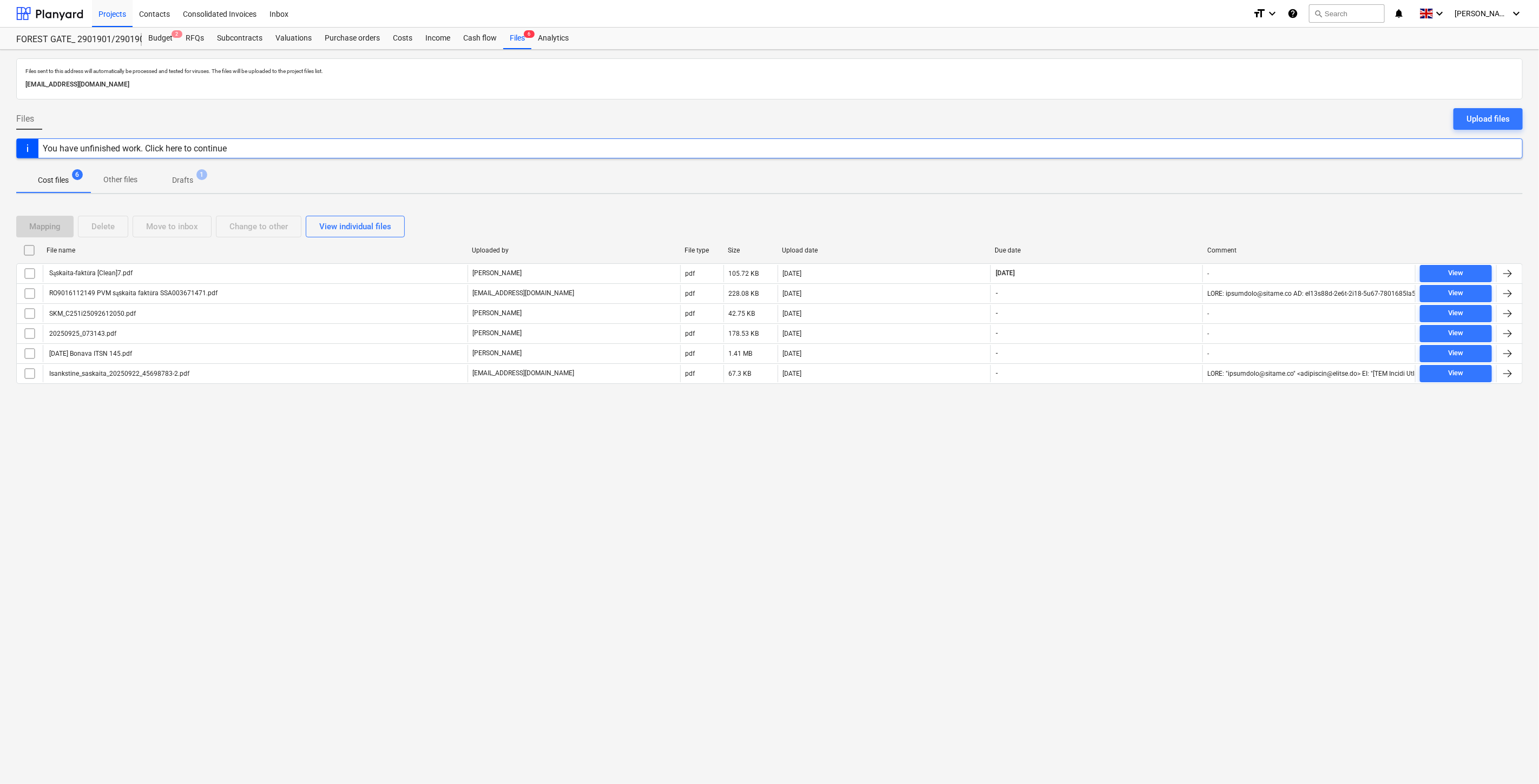
drag, startPoint x: 1145, startPoint y: 211, endPoint x: 1163, endPoint y: 201, distance: 20.6
click at [1150, 208] on div "Mapping Delete Move to inbox Change to other View individual files File name Up…" at bounding box center [770, 305] width 1507 height 203
click at [1163, 201] on div "Files sent to this address will automatically be processed and tested for virus…" at bounding box center [770, 417] width 1539 height 734
click at [1157, 214] on div "Mapping Delete Move to inbox Change to other View individual files" at bounding box center [770, 226] width 1507 height 30
click at [1161, 211] on div "Mapping Delete Move to inbox Change to other View individual files File name Up…" at bounding box center [770, 305] width 1507 height 203
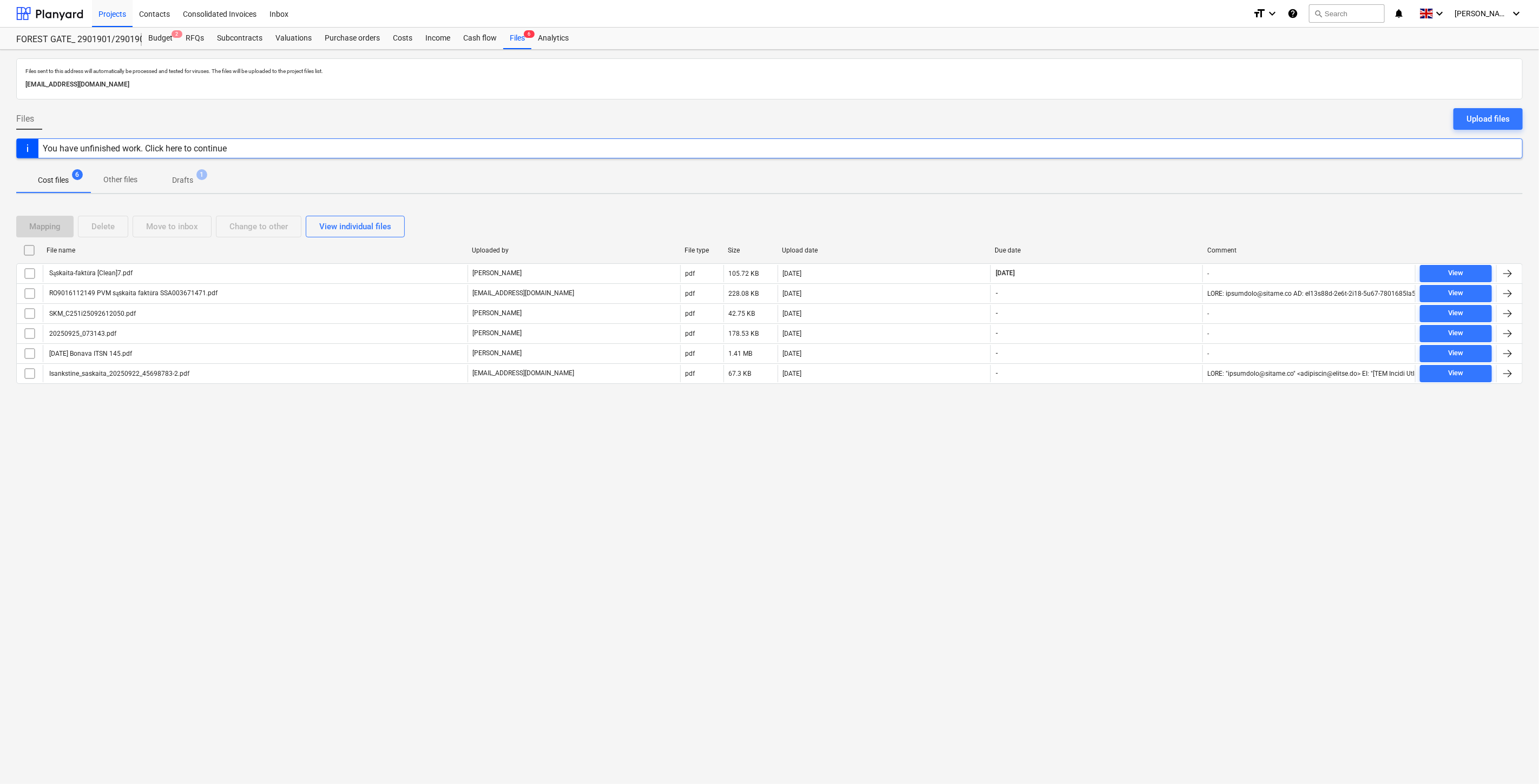
drag, startPoint x: 1173, startPoint y: 230, endPoint x: 1186, endPoint y: 204, distance: 29.1
click at [1175, 229] on div "Mapping Delete Move to inbox Change to other View individual files" at bounding box center [770, 226] width 1507 height 21
click at [1186, 204] on div "Mapping Delete Move to inbox Change to other View individual files File name Up…" at bounding box center [770, 305] width 1507 height 203
drag, startPoint x: 79, startPoint y: 12, endPoint x: 87, endPoint y: 20, distance: 11.3
click at [79, 12] on div at bounding box center [50, 13] width 67 height 27
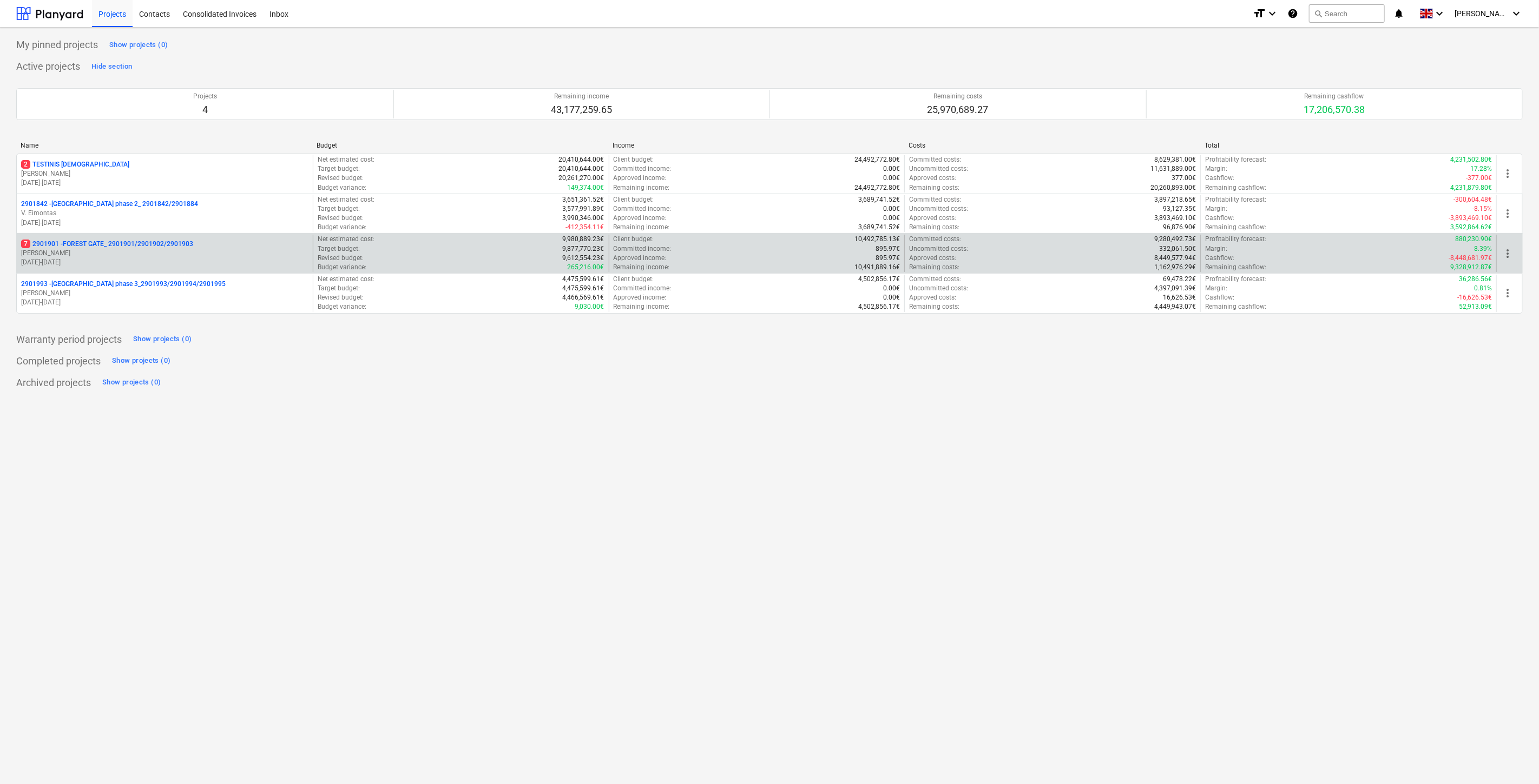
click at [169, 252] on p "[PERSON_NAME]" at bounding box center [164, 253] width 287 height 9
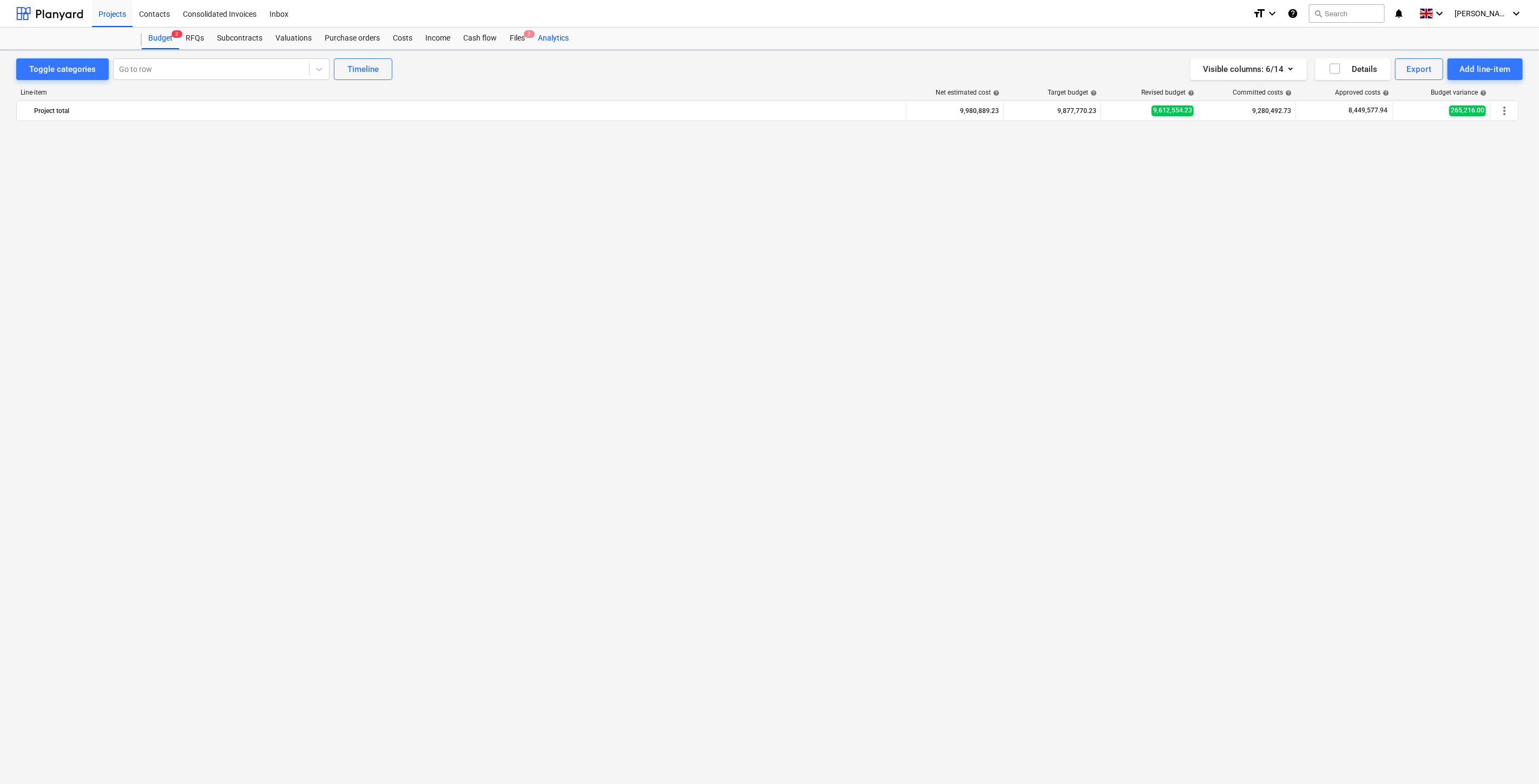
scroll to position [4176, 0]
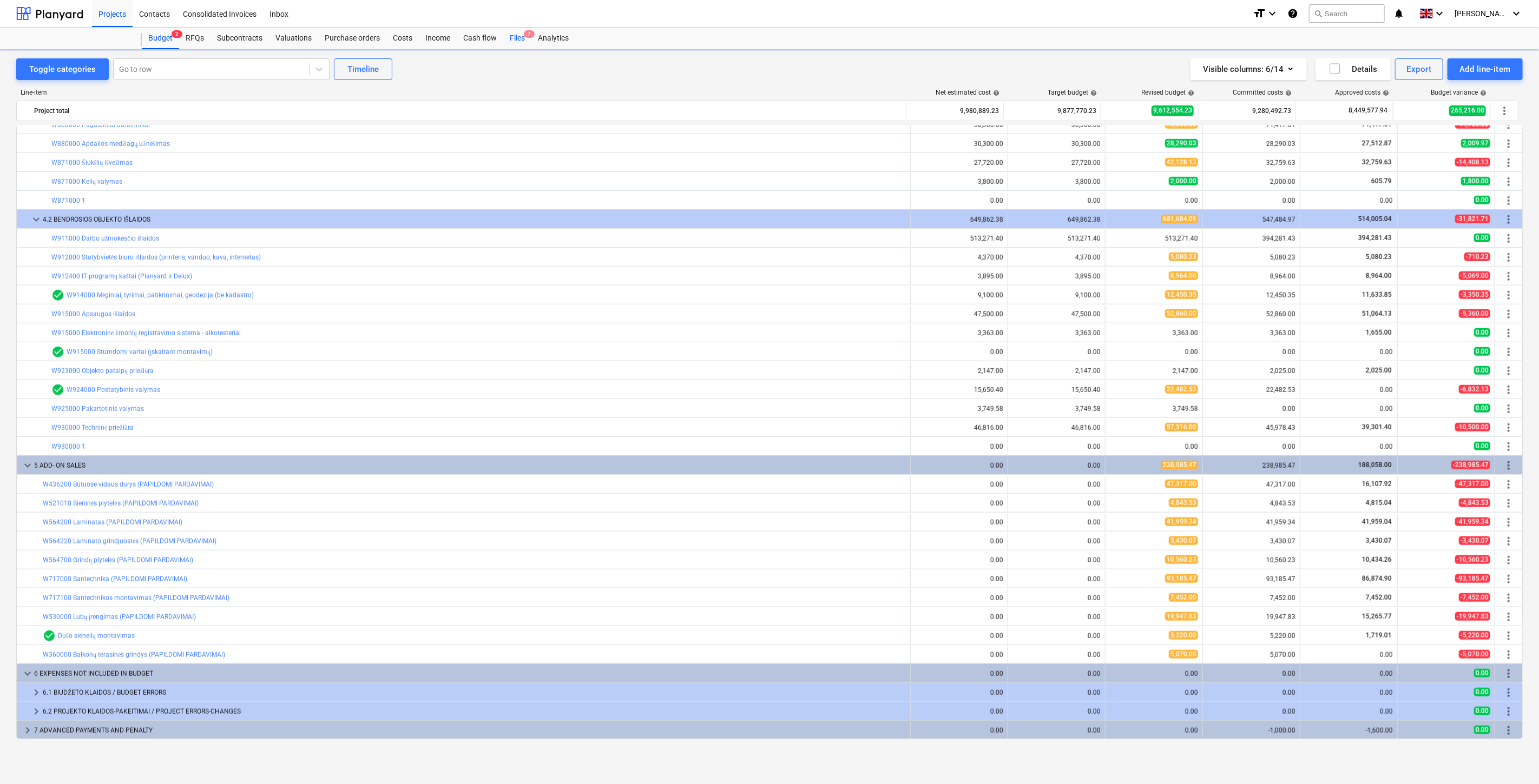
click at [514, 41] on div "Files 7" at bounding box center [517, 38] width 28 height 21
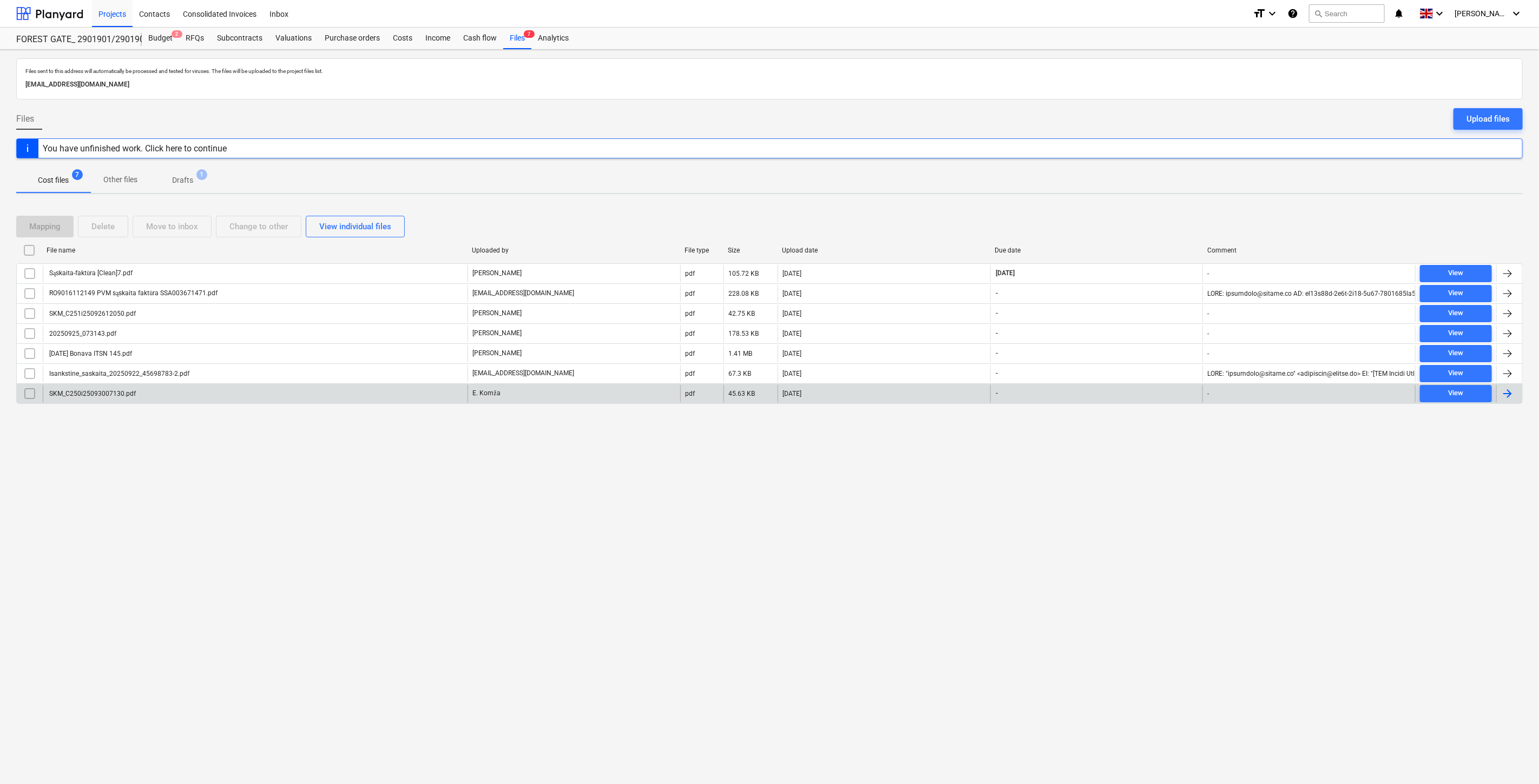
click at [309, 388] on div "SKM_C250i25093007130.pdf" at bounding box center [255, 393] width 425 height 17
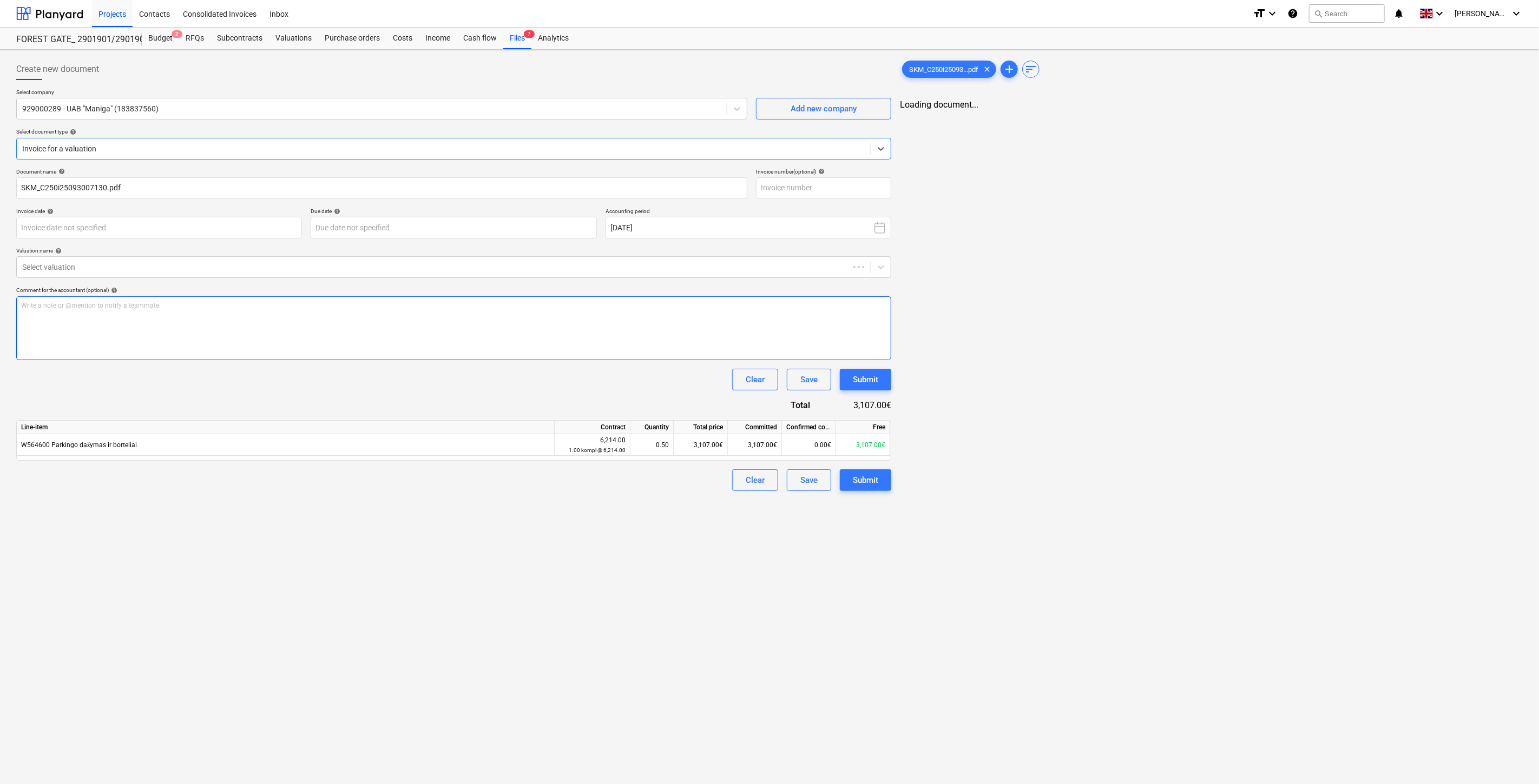
type input "SKM_C250i25093007130.pdf"
click at [859, 185] on input "text" at bounding box center [821, 188] width 135 height 21
type input "MAN7698"
click at [236, 237] on body "Projects Contacts Consolidated Invoices Inbox format_size keyboard_arrow_down h…" at bounding box center [768, 392] width 1535 height 784
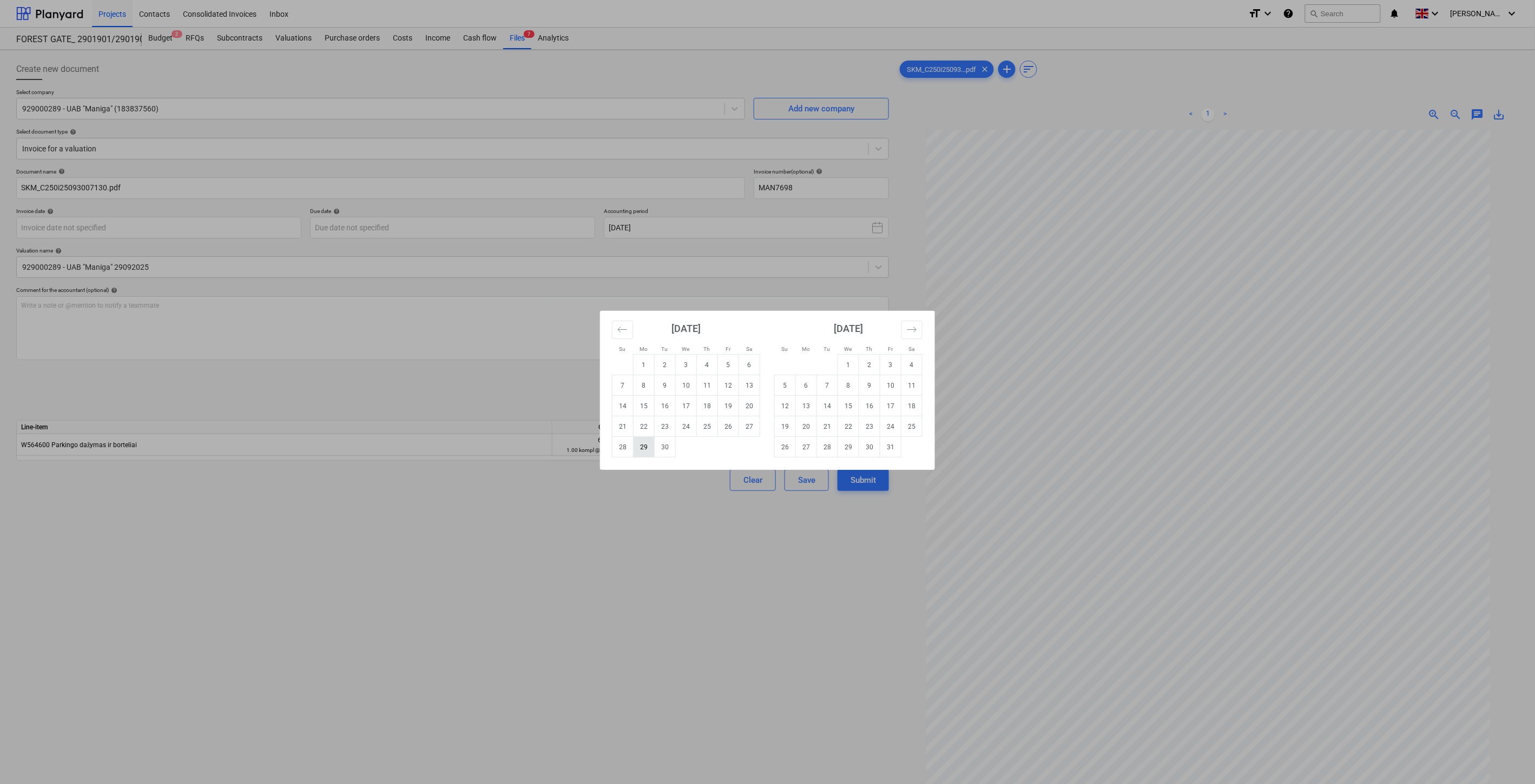
click at [640, 450] on td "29" at bounding box center [644, 447] width 21 height 20
type input "[DATE]"
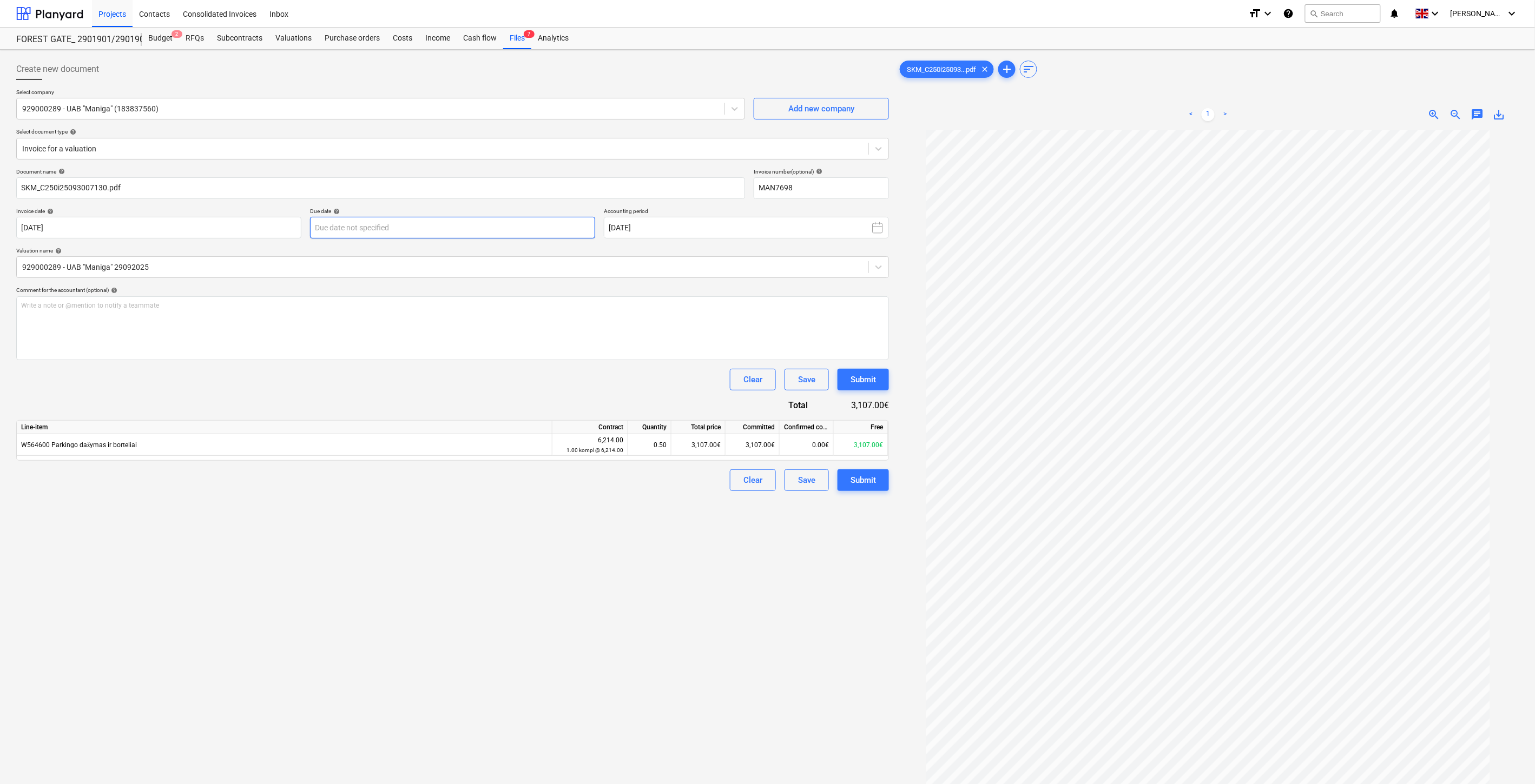
click at [498, 227] on body "Projects Contacts Consolidated Invoices Inbox format_size keyboard_arrow_down h…" at bounding box center [768, 392] width 1535 height 784
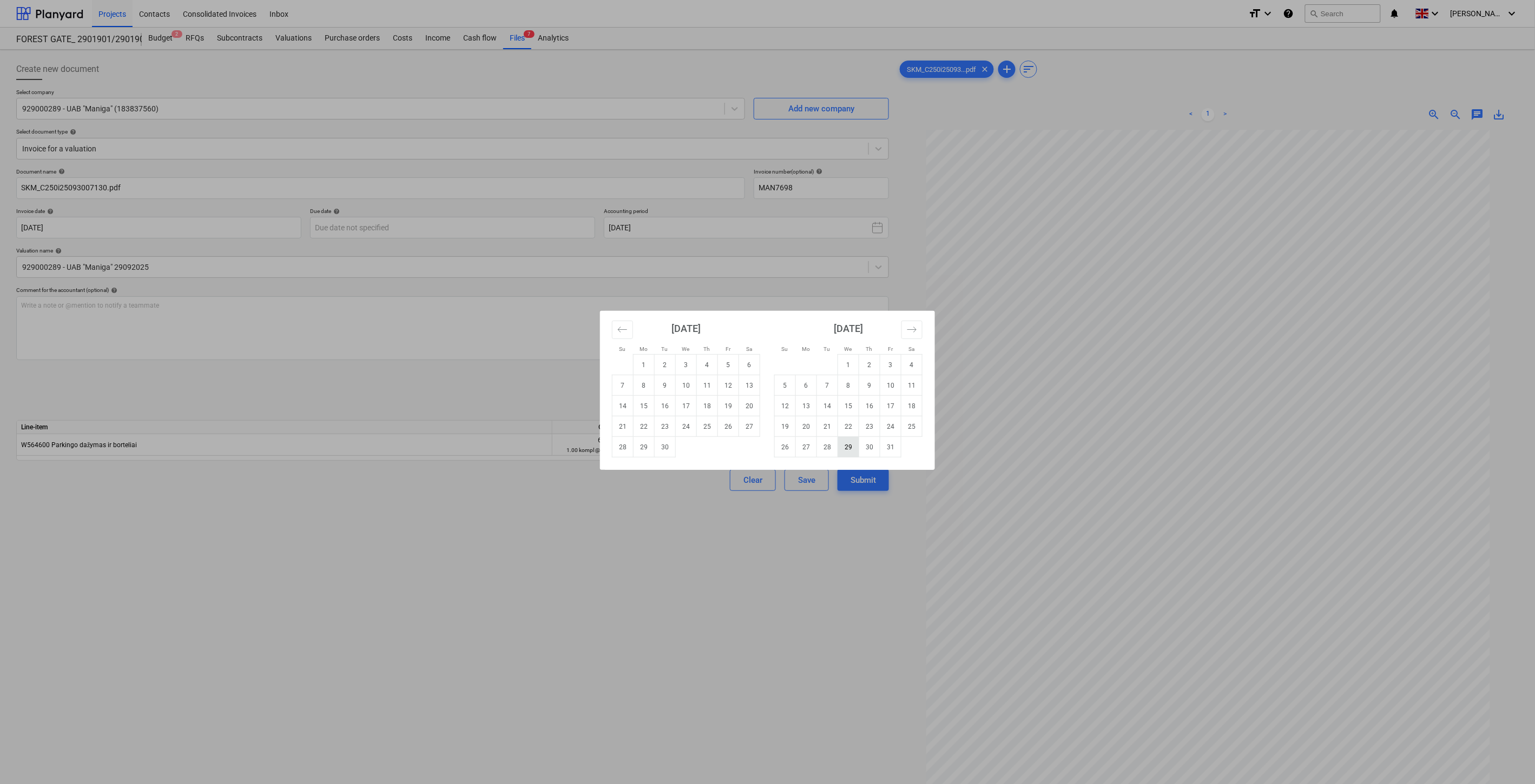
click at [845, 448] on td "29" at bounding box center [848, 447] width 21 height 20
type input "[DATE]"
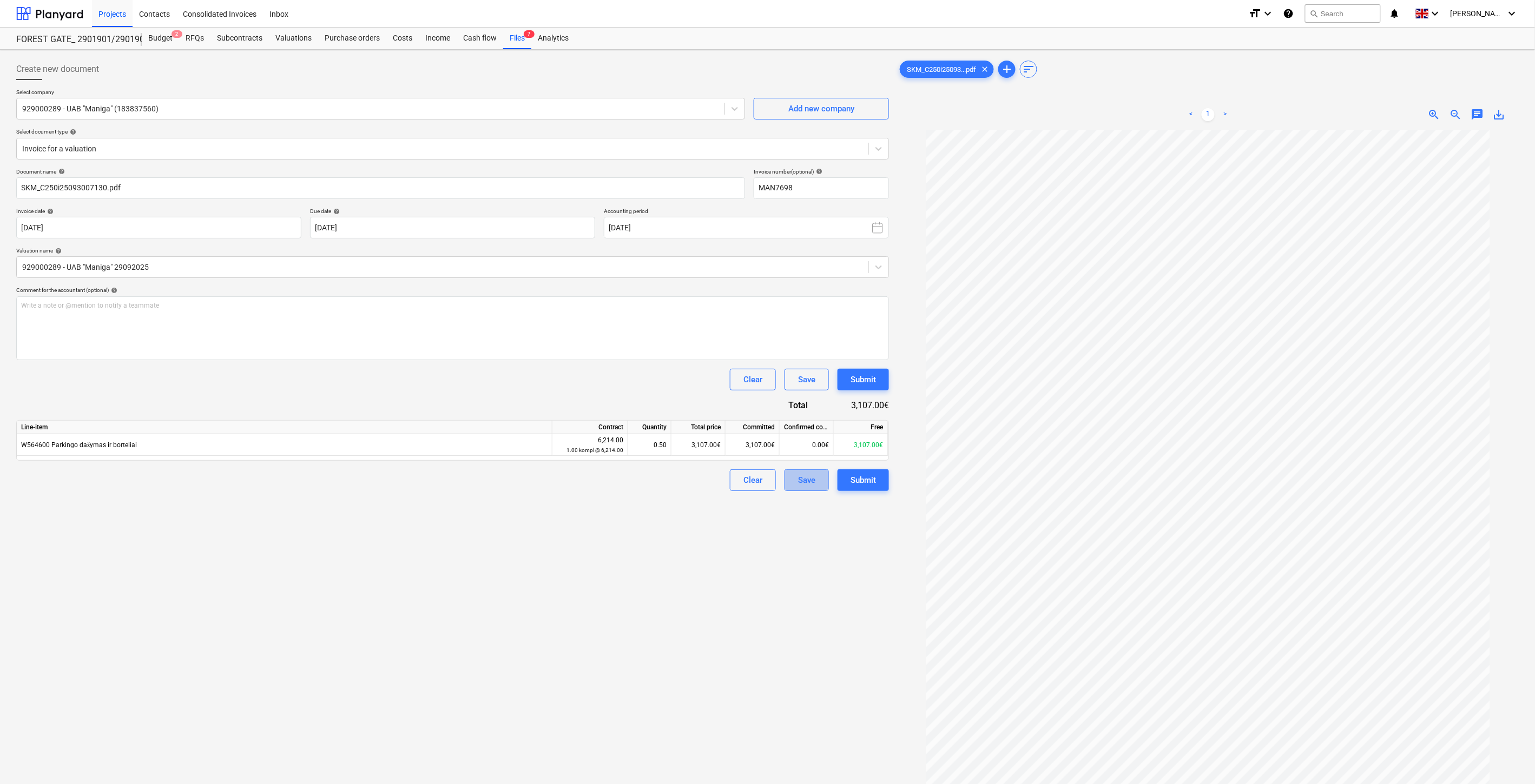
click at [808, 482] on div "Save" at bounding box center [806, 481] width 17 height 14
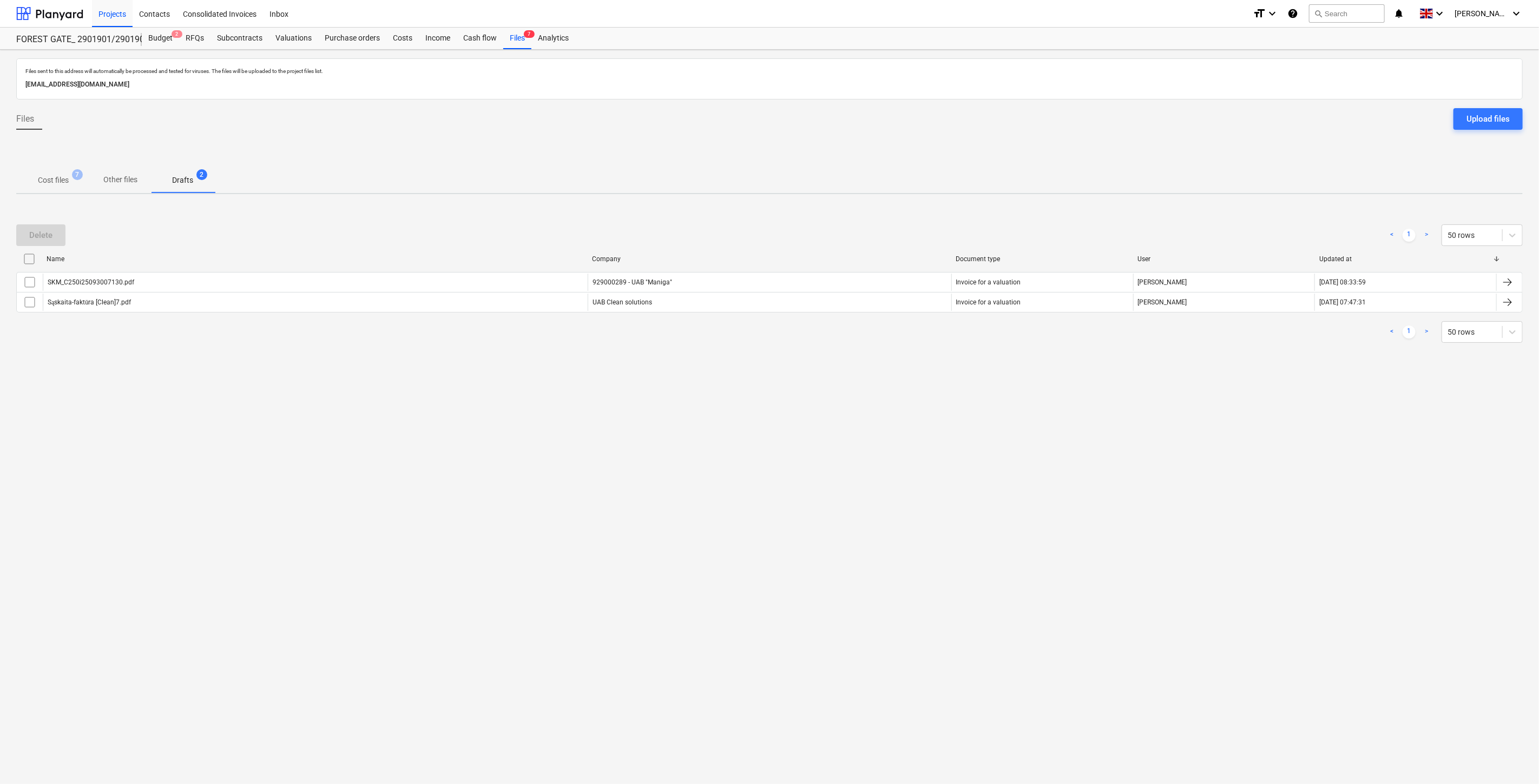
click at [56, 180] on p "Cost files" at bounding box center [53, 180] width 31 height 11
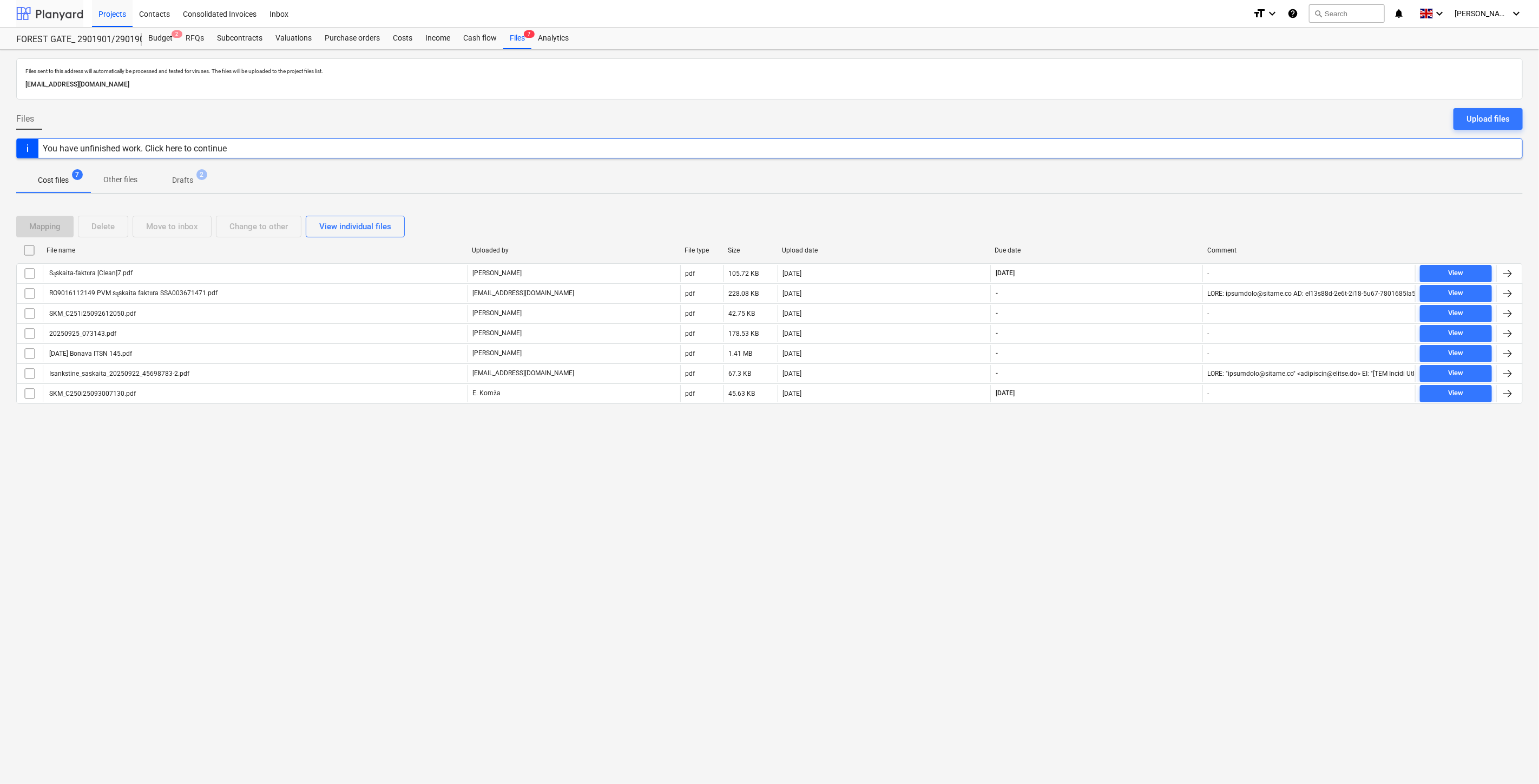
click at [55, 8] on div at bounding box center [50, 13] width 67 height 27
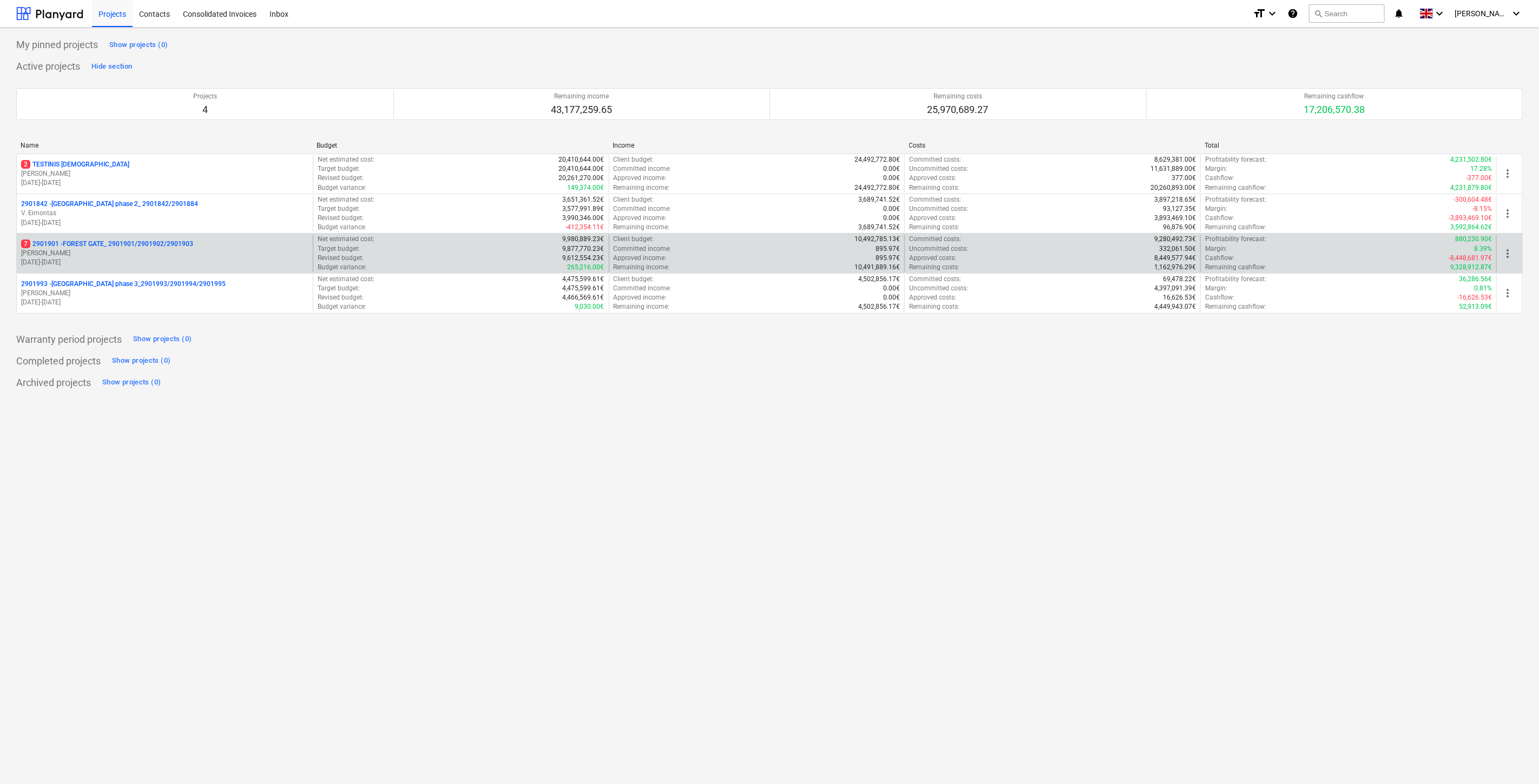
click at [148, 249] on p "7 2901901 - FOREST GATE_ 2901901/2901902/2901903" at bounding box center [107, 244] width 172 height 9
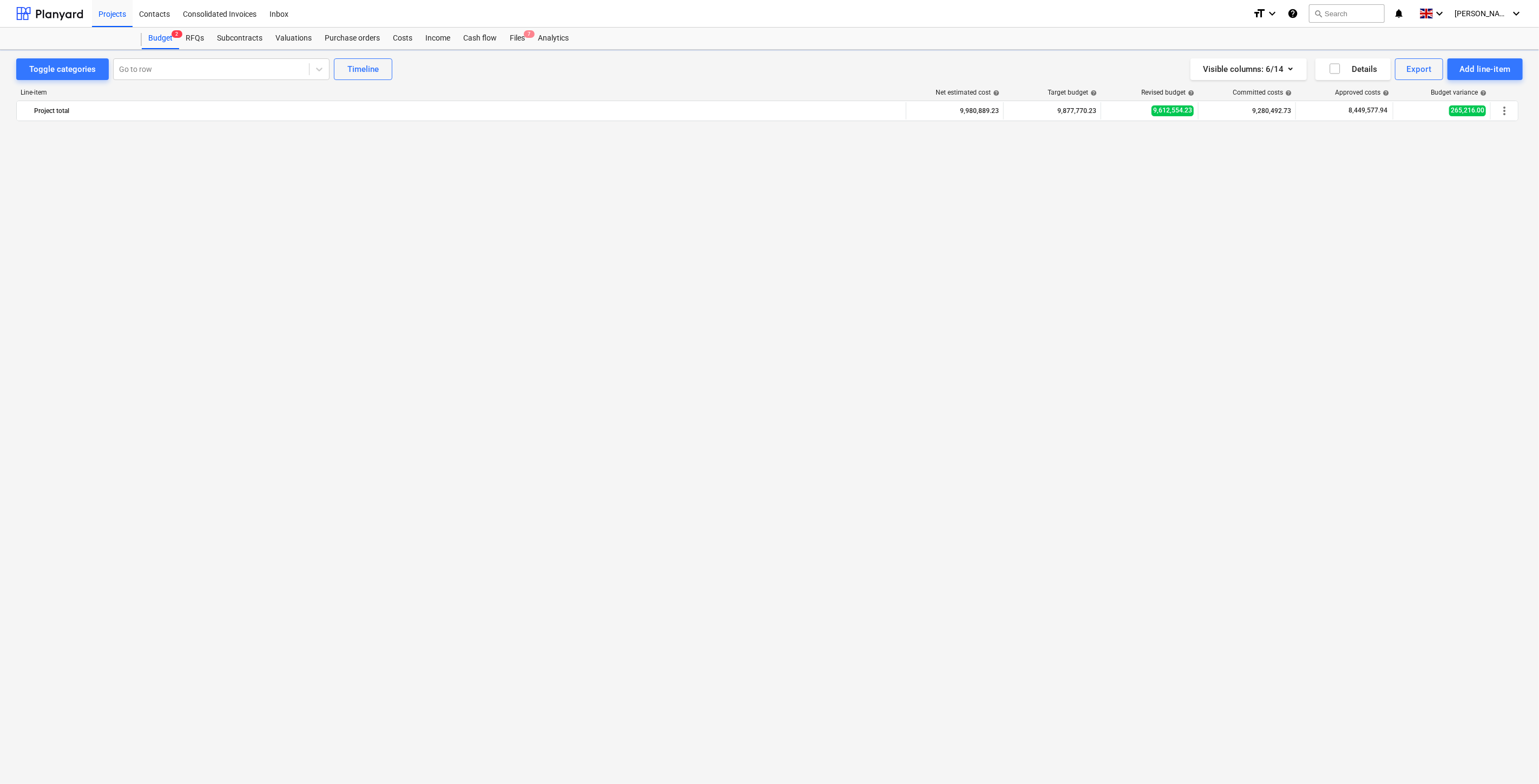
scroll to position [4176, 0]
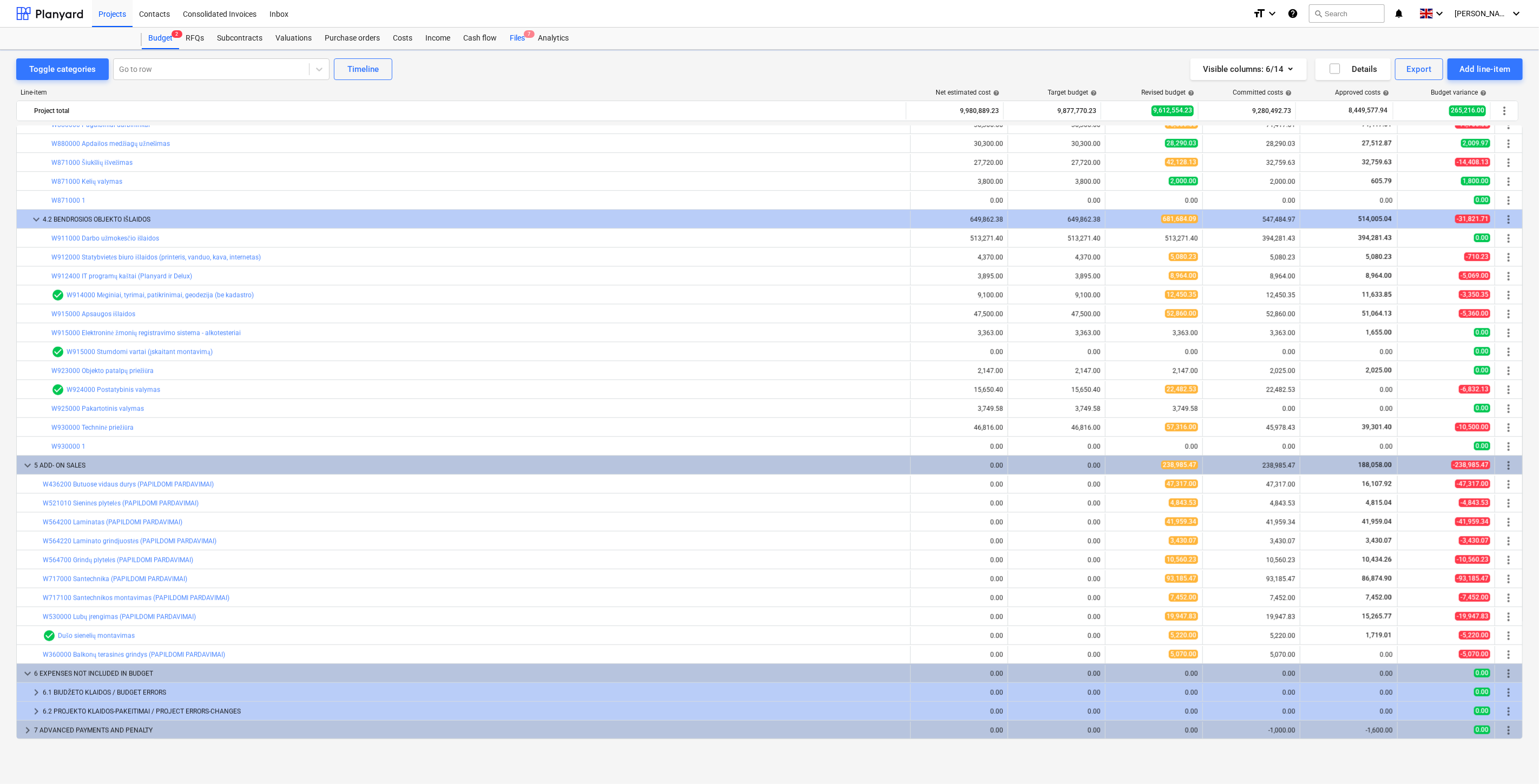
click at [521, 44] on div "Files 7" at bounding box center [517, 38] width 28 height 21
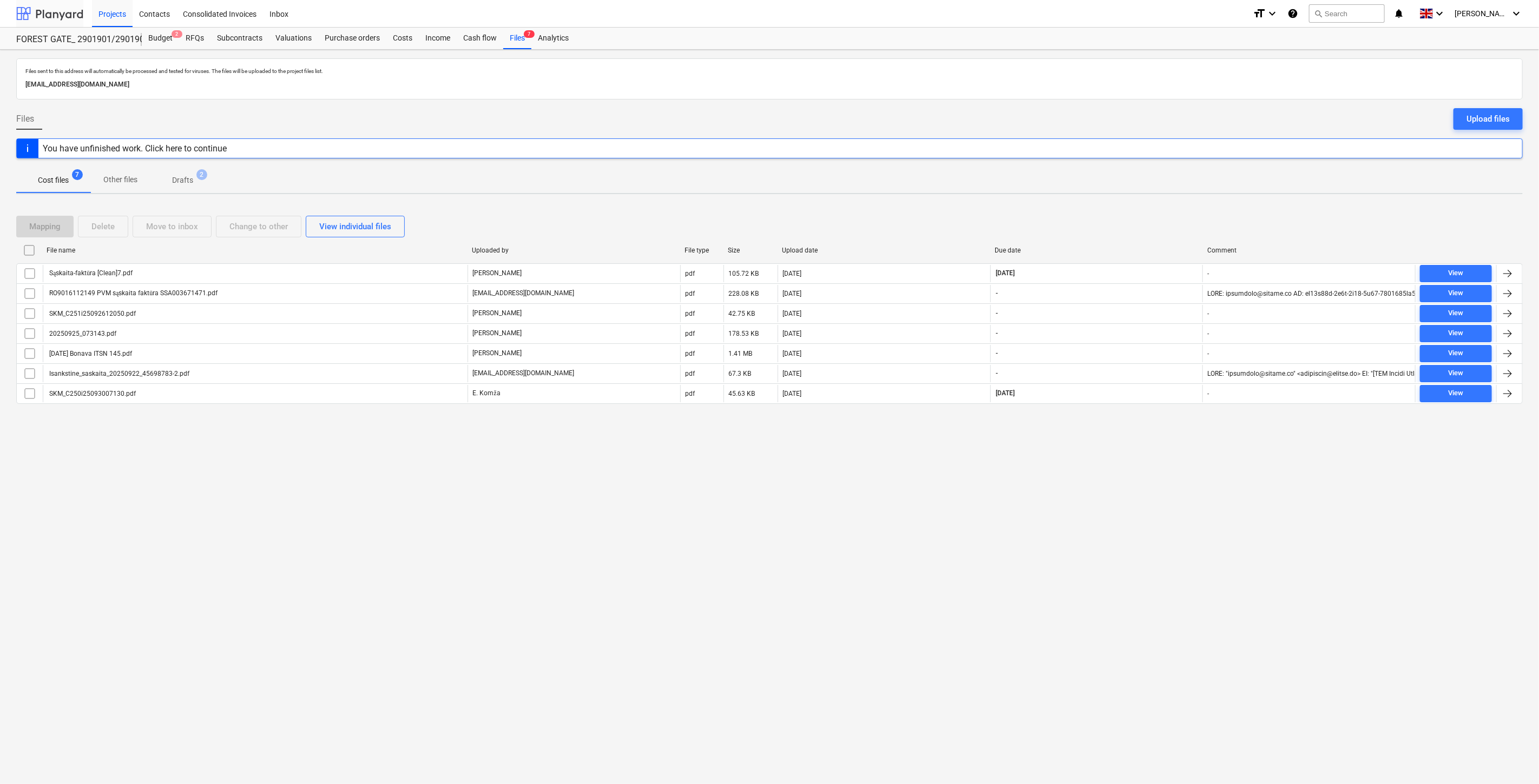
click at [33, 14] on div at bounding box center [50, 13] width 67 height 27
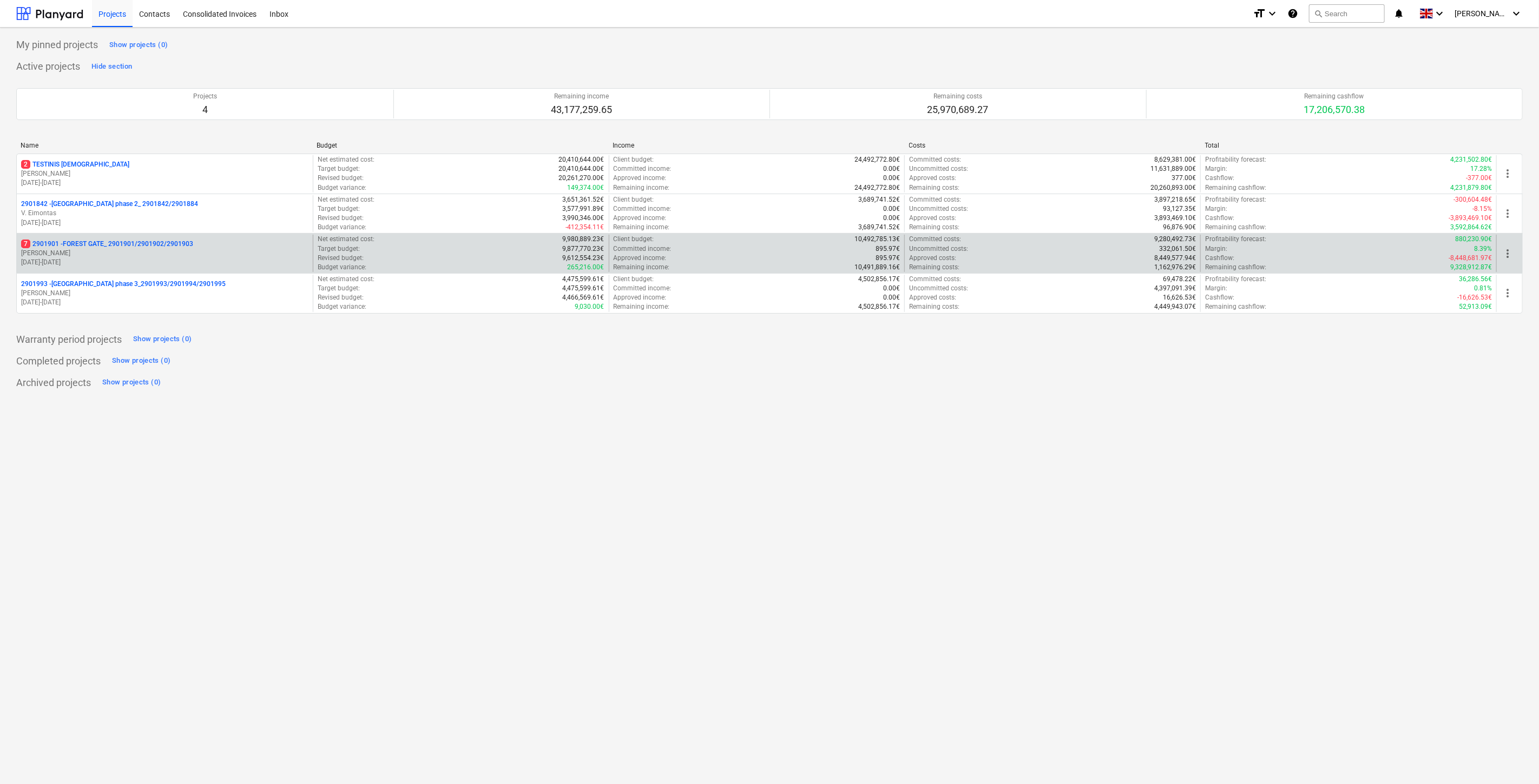
click at [94, 246] on p "7 2901901 - FOREST GATE_ 2901901/2901902/2901903" at bounding box center [107, 244] width 172 height 9
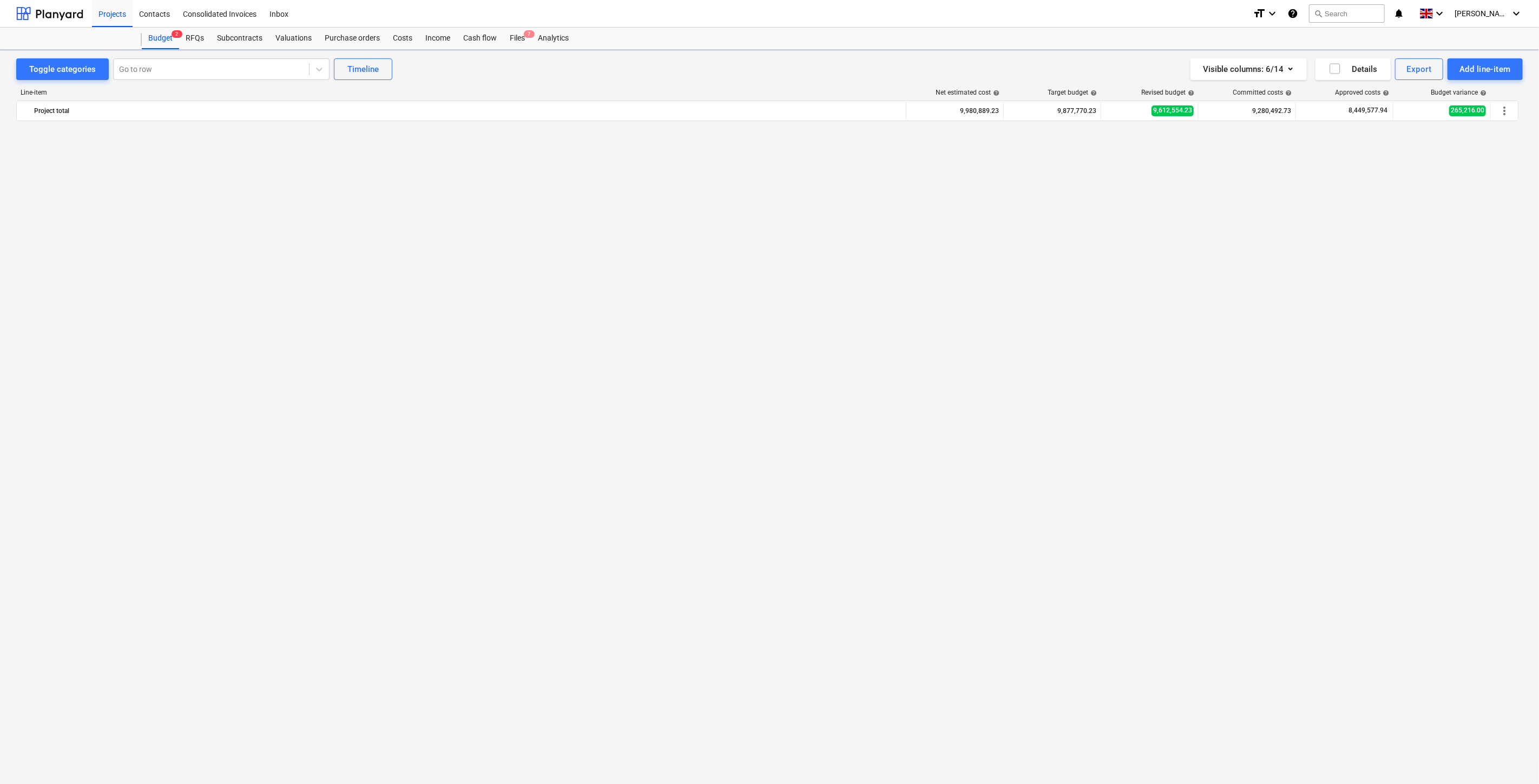
scroll to position [4176, 0]
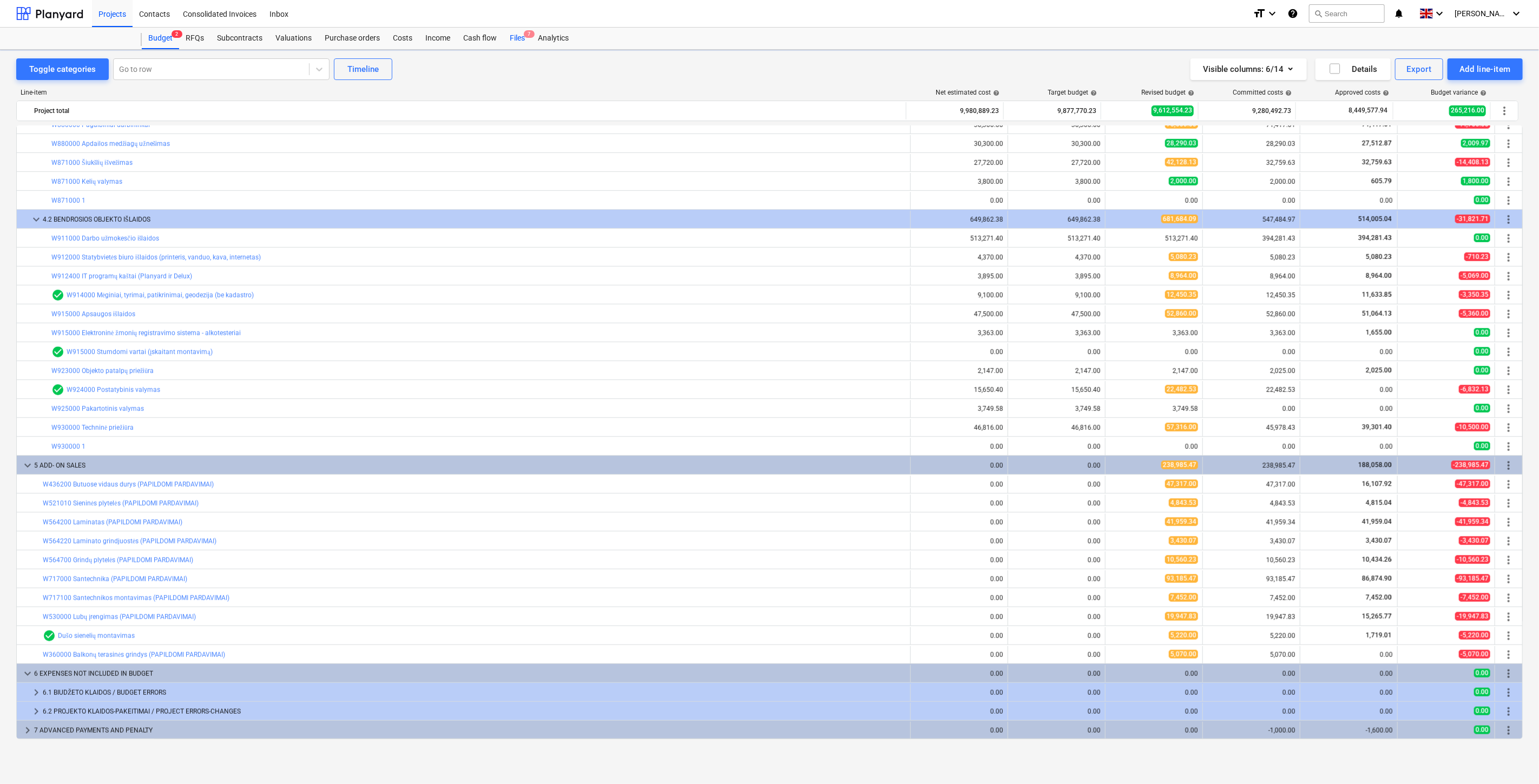
click at [517, 41] on div "Files 7" at bounding box center [517, 38] width 28 height 21
